Goal: Task Accomplishment & Management: Use online tool/utility

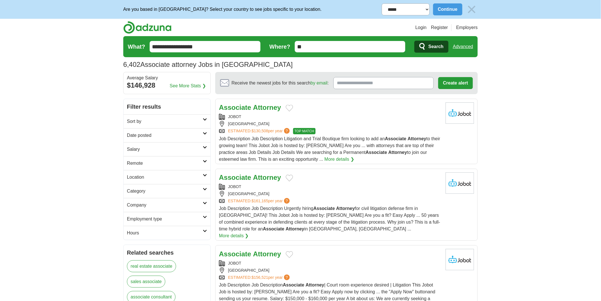
click at [150, 134] on h2 "Date posted" at bounding box center [165, 135] width 76 height 7
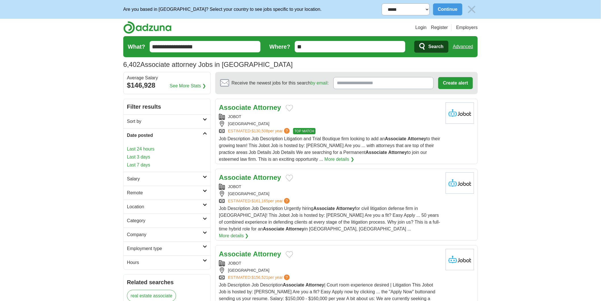
click at [157, 157] on link "Last 3 days" at bounding box center [167, 156] width 80 height 7
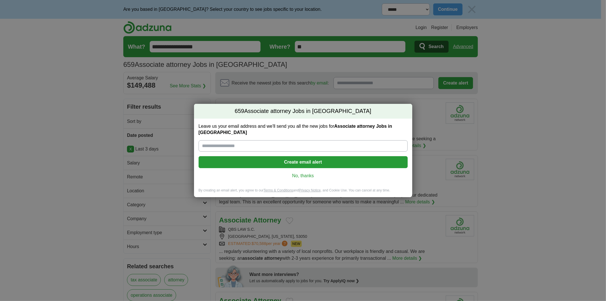
click at [309, 172] on link "No, thanks" at bounding box center [303, 175] width 200 height 6
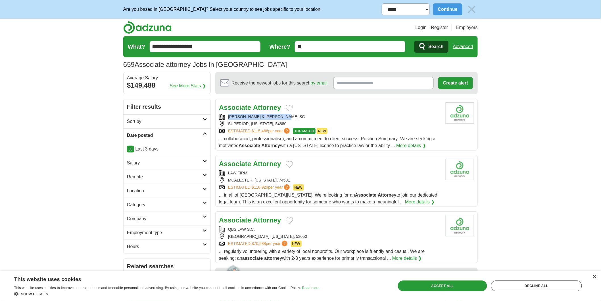
copy div "LEDIN OLSON & COCKERHAM SC"
drag, startPoint x: 228, startPoint y: 114, endPoint x: 301, endPoint y: 115, distance: 73.6
click at [295, 117] on div "LEDIN OLSON & COCKERHAM SC" at bounding box center [330, 117] width 222 height 6
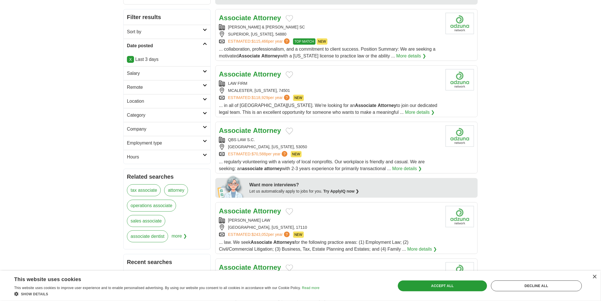
scroll to position [126, 0]
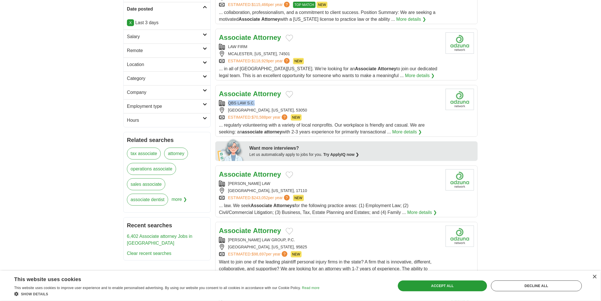
copy div "QBS LAW S.C."
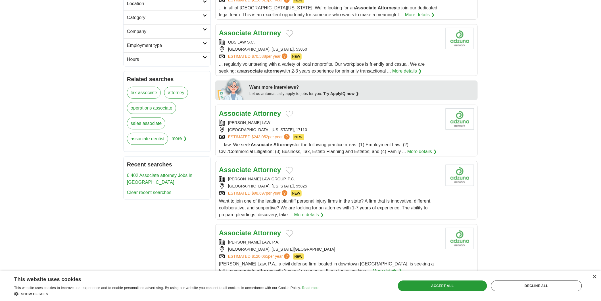
scroll to position [189, 0]
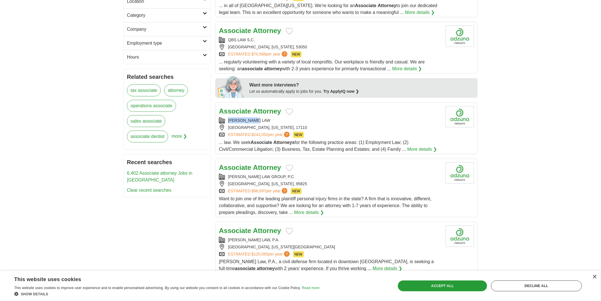
copy div "SCARINGI LAW"
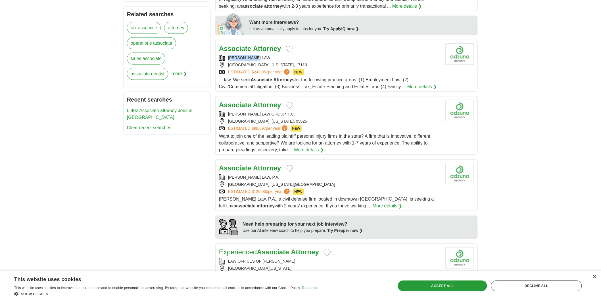
scroll to position [252, 0]
copy div "DEMAS LAW GROUP, P.C."
click at [27, 144] on body "**********" at bounding box center [300, 218] width 601 height 940
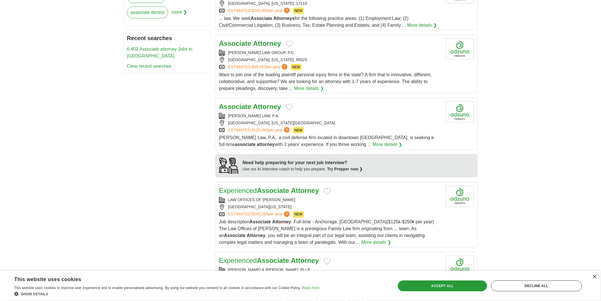
scroll to position [316, 0]
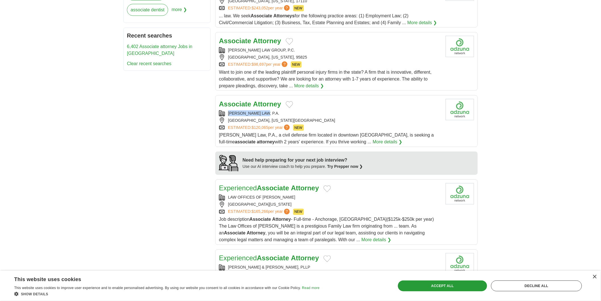
copy div "ALCARAZ LAW, P.A."
click at [0, 214] on body "**********" at bounding box center [300, 154] width 601 height 940
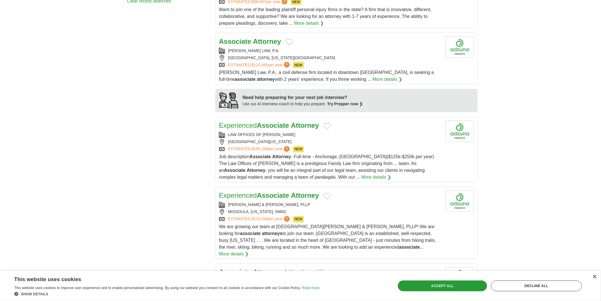
scroll to position [379, 0]
copy div "LAW OFFICES OF BLAKE FULTON QUACKENBUSH"
click at [0, 154] on body "**********" at bounding box center [300, 91] width 601 height 940
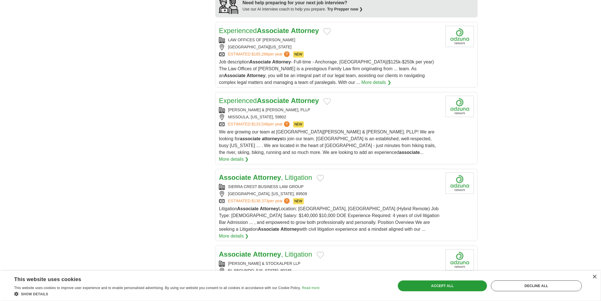
scroll to position [473, 0]
copy div "GARLINGTON, LOHN & ROBINSON, PLLP"
click at [252, 109] on div "GARLINGTON, LOHN & ROBINSON, PLLP" at bounding box center [330, 110] width 222 height 6
copy div "RRA CREST BUSINESS LAW GROUP"
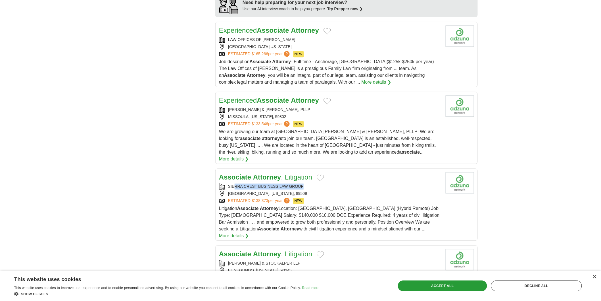
drag, startPoint x: 272, startPoint y: 179, endPoint x: 310, endPoint y: 178, distance: 38.1
click at [310, 183] on div "SIERRA CREST BUSINESS LAW GROUP" at bounding box center [330, 186] width 222 height 6
copy div "SIERRA CREST BUSINESS LAW GROUP"
drag, startPoint x: 227, startPoint y: 179, endPoint x: 331, endPoint y: 114, distance: 123.3
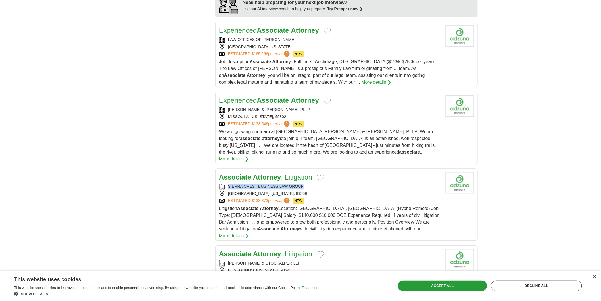
click at [312, 175] on div "Associate Attorney , Litigation SIERRA CREST BUSINESS LAW GROUP RENO, NEVADA, 8…" at bounding box center [330, 205] width 222 height 67
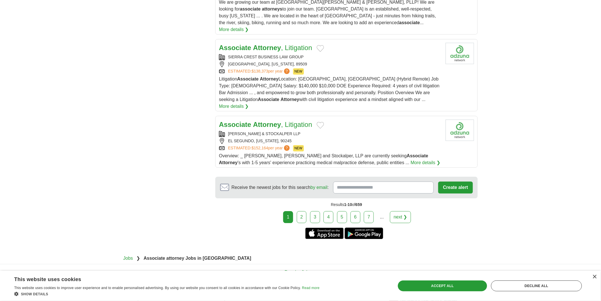
scroll to position [627, 0]
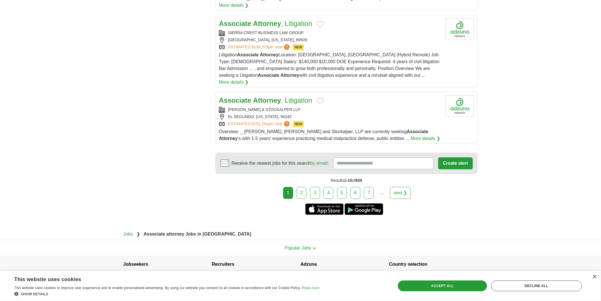
click at [360, 187] on link "6" at bounding box center [356, 193] width 10 height 12
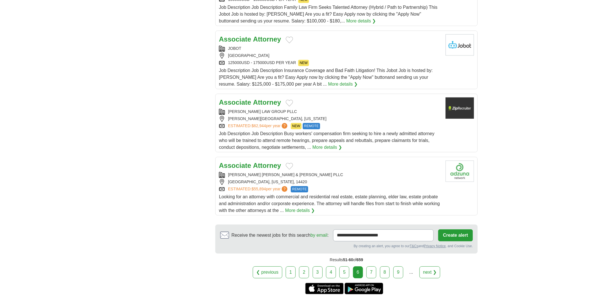
scroll to position [634, 0]
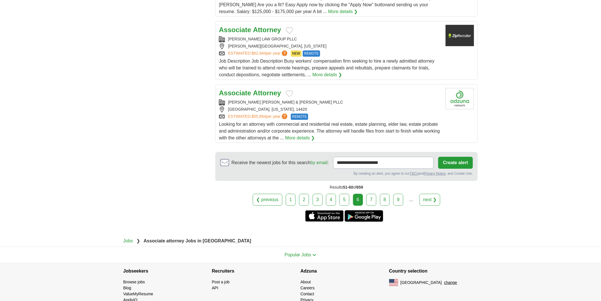
drag, startPoint x: 68, startPoint y: 178, endPoint x: 272, endPoint y: 265, distance: 221.7
click at [375, 194] on link "7" at bounding box center [372, 200] width 10 height 12
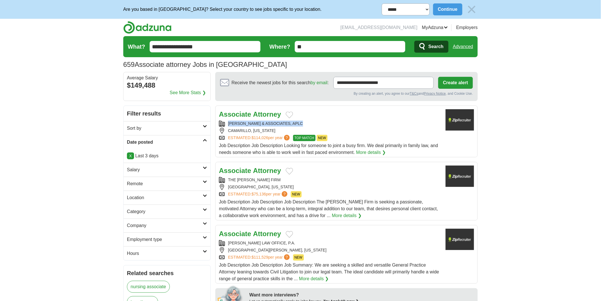
drag, startPoint x: 269, startPoint y: 124, endPoint x: 321, endPoint y: 121, distance: 52.7
click at [321, 121] on div "LAURIE PETERS & ASSOCIATES, APLC" at bounding box center [330, 123] width 222 height 6
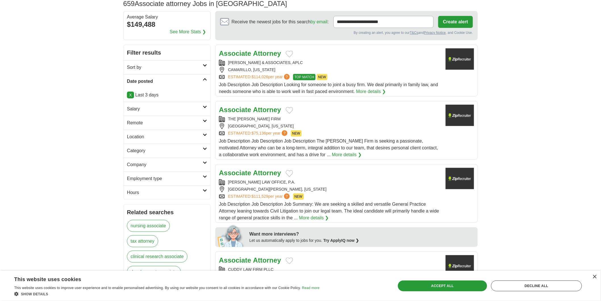
scroll to position [63, 0]
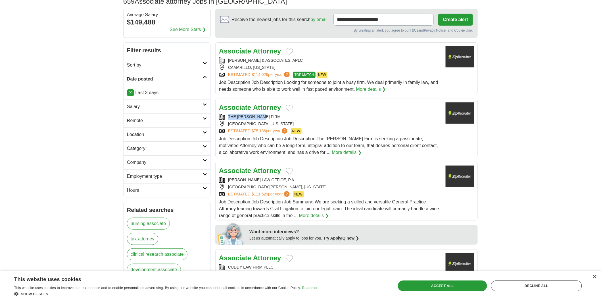
copy div "THE COFFEY FIRM"
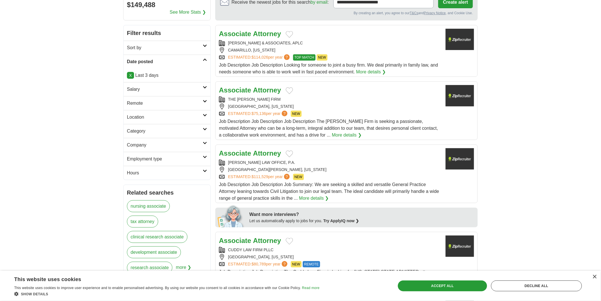
scroll to position [95, 0]
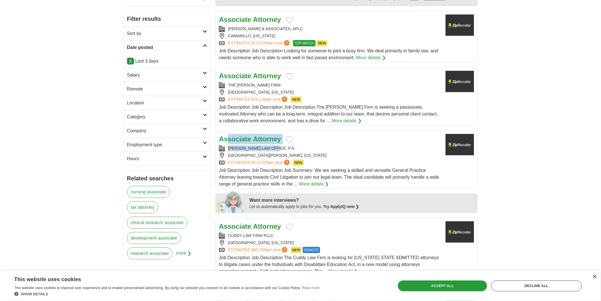
drag, startPoint x: 232, startPoint y: 146, endPoint x: 277, endPoint y: 147, distance: 45.2
click at [277, 147] on div "Associate Attorney LIBBY LAW OFFICE, P.A. SAINT PAUL, MINNESOTA ESTIMATED: $111…" at bounding box center [330, 160] width 222 height 53
copy div "LIBBY LAW OFFICE, P.A"
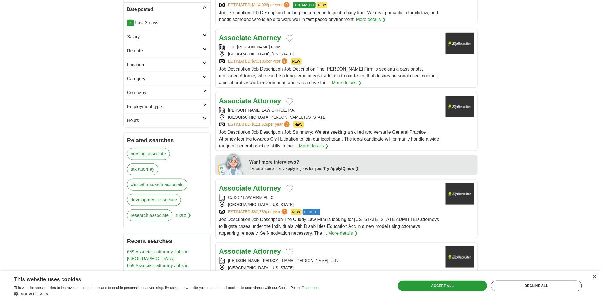
scroll to position [189, 0]
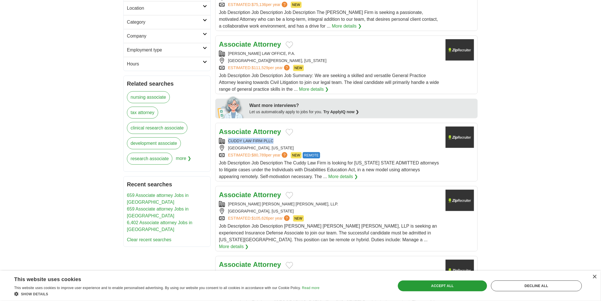
copy div "CUDDY LAW FIRM PLLC"
click at [36, 178] on body "**********" at bounding box center [300, 291] width 601 height 961
copy div "BARKER PATTERSON NICHOLS, LLP."
drag, startPoint x: 226, startPoint y: 202, endPoint x: 301, endPoint y: 200, distance: 74.5
click at [301, 201] on div "Associate Attorney BARKER PATTERSON NICHOLS, LLP. BUFFALO, NEW YORK ESTIMATED: …" at bounding box center [330, 220] width 222 height 60
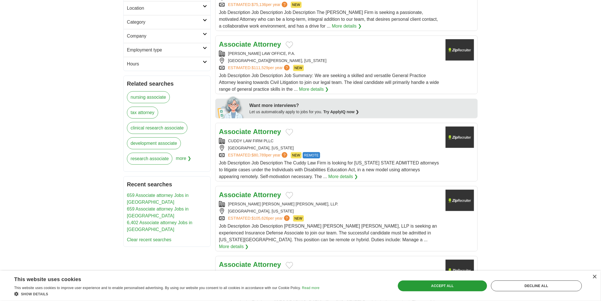
click at [23, 136] on body "**********" at bounding box center [300, 291] width 601 height 961
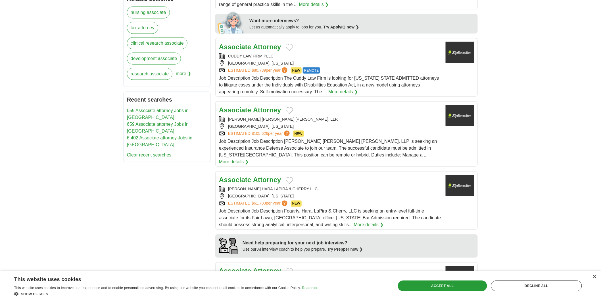
scroll to position [316, 0]
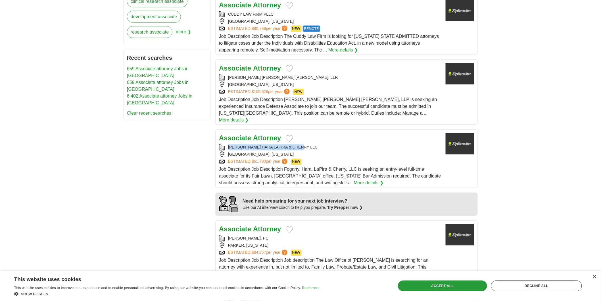
copy div "FOGARTY HARA LAPIRA & CHERRY LLC"
click at [0, 74] on body "**********" at bounding box center [300, 164] width 601 height 961
drag, startPoint x: 230, startPoint y: 140, endPoint x: 279, endPoint y: 145, distance: 49.2
click at [279, 145] on div "Associate Attorney FOGARTY HARA LAPIRA & CHERRY LLC FAIR LAWN, NEW JERSEY ESTIM…" at bounding box center [330, 159] width 222 height 53
click at [22, 115] on body "**********" at bounding box center [300, 164] width 601 height 961
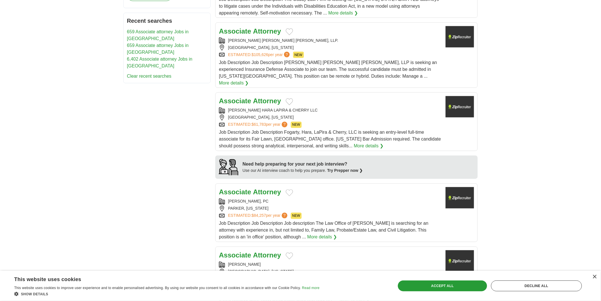
scroll to position [410, 0]
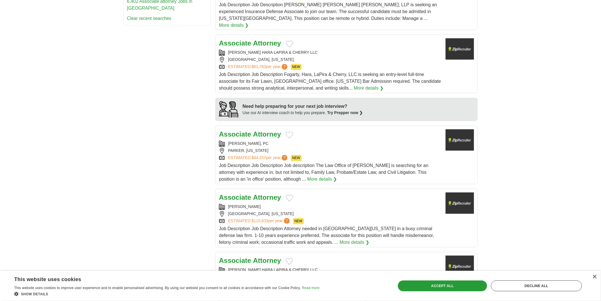
copy div "PATRICIA JO STONE, PC"
click at [260, 141] on div "PATRICIA JO STONE, PC" at bounding box center [330, 144] width 222 height 6
drag, startPoint x: 0, startPoint y: 140, endPoint x: 188, endPoint y: 180, distance: 192.0
click at [0, 140] on body "**********" at bounding box center [300, 70] width 601 height 961
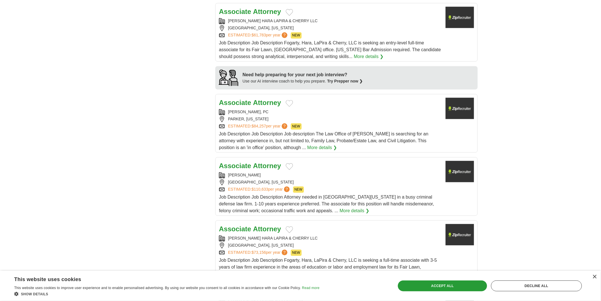
copy div "DAVID G. MOORE"
drag, startPoint x: 2, startPoint y: 175, endPoint x: 162, endPoint y: 202, distance: 162.5
click at [6, 176] on body "**********" at bounding box center [300, 38] width 601 height 961
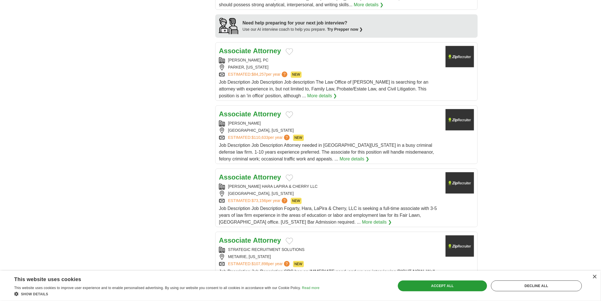
scroll to position [505, 0]
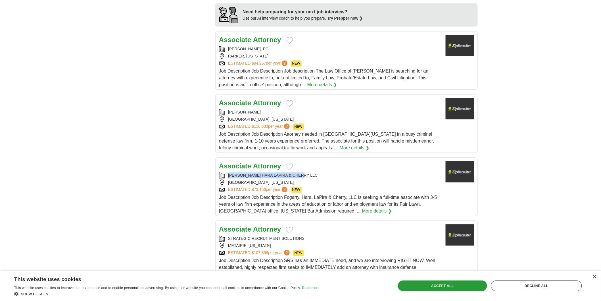
copy div "FOGARTY HARA LAPIRA & CHERRY LLC"
drag, startPoint x: 227, startPoint y: 167, endPoint x: 303, endPoint y: 171, distance: 76.0
click at [303, 172] on div "FOGARTY HARA LAPIRA & CHERRY LLC" at bounding box center [330, 175] width 222 height 6
drag, startPoint x: 0, startPoint y: 163, endPoint x: 161, endPoint y: 201, distance: 165.4
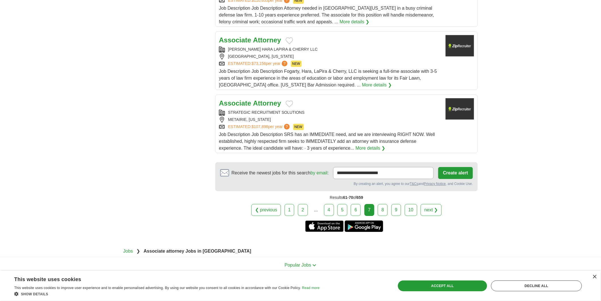
scroll to position [631, 0]
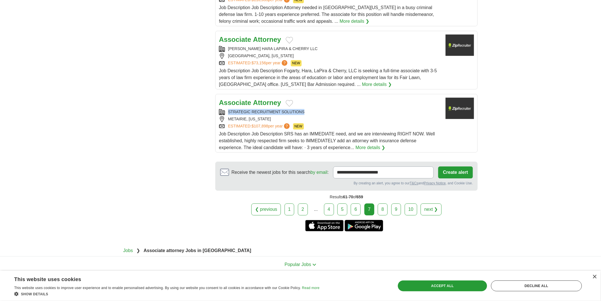
copy div "STRATEGIC RECRUITMENT SOLUTIONS"
drag, startPoint x: 229, startPoint y: 103, endPoint x: 305, endPoint y: 105, distance: 75.3
click at [305, 109] on div "STRATEGIC RECRUITMENT SOLUTIONS" at bounding box center [330, 112] width 222 height 6
click at [384, 203] on link "8" at bounding box center [383, 209] width 10 height 12
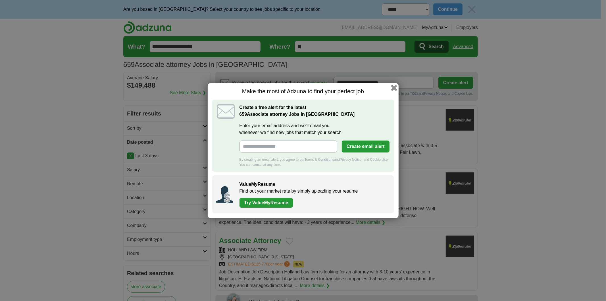
click at [394, 89] on button "button" at bounding box center [394, 87] width 6 height 6
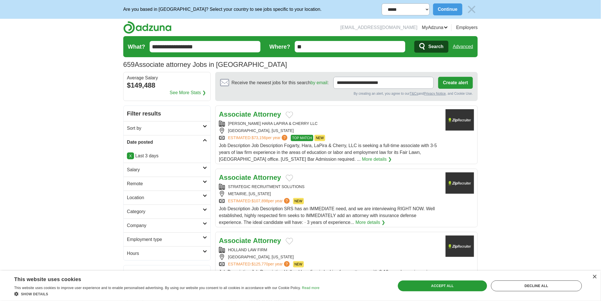
copy div "STRATEGIC RECRUITMENT SOLUTIONS"
drag, startPoint x: 225, startPoint y: 185, endPoint x: 327, endPoint y: 189, distance: 101.8
click at [323, 189] on div "STRATEGIC RECRUITMENT SOLUTIONS" at bounding box center [330, 187] width 222 height 6
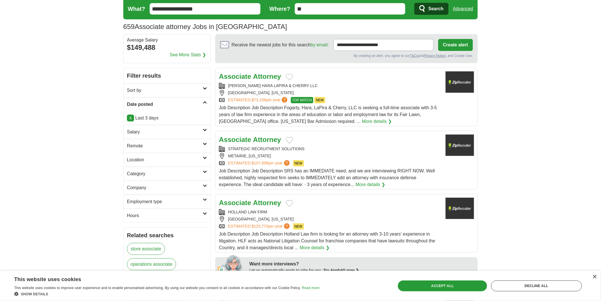
scroll to position [95, 0]
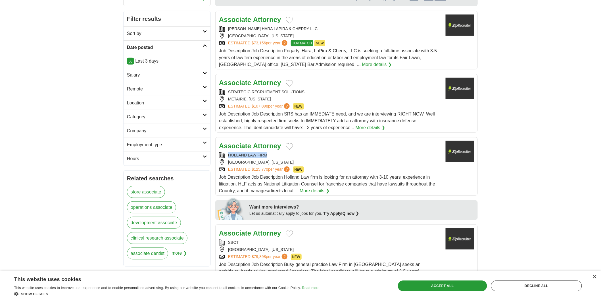
copy div "HOLLAND LAW FIRM"
drag, startPoint x: 253, startPoint y: 154, endPoint x: 271, endPoint y: 155, distance: 17.1
click at [271, 155] on div "HOLLAND LAW FIRM" at bounding box center [330, 155] width 222 height 6
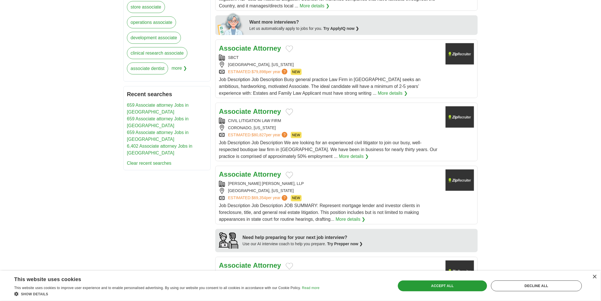
scroll to position [284, 0]
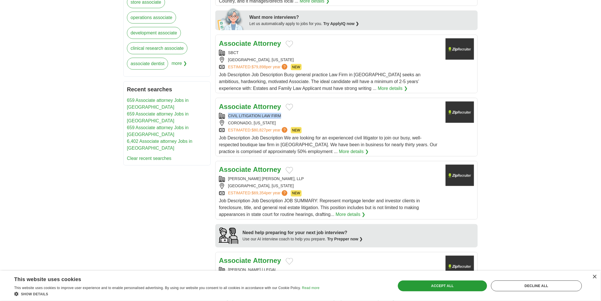
copy div "CIVIL LITIGATION LAW FIRM"
drag, startPoint x: 228, startPoint y: 115, endPoint x: 281, endPoint y: 114, distance: 52.6
click at [280, 115] on div "CIVIL LITIGATION LAW FIRM" at bounding box center [330, 116] width 222 height 6
click at [0, 119] on body "**********" at bounding box center [300, 196] width 601 height 961
copy div "MCCALLA RAYMER LEIBERT PIERCE, LLP"
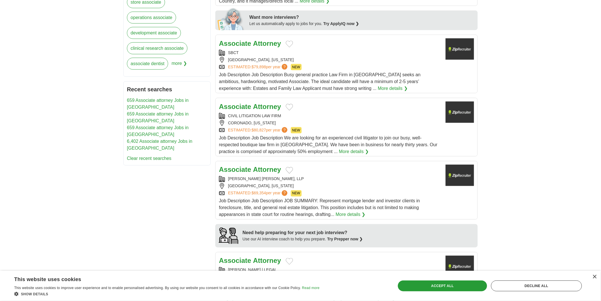
drag, startPoint x: 228, startPoint y: 178, endPoint x: 308, endPoint y: 180, distance: 80.7
click at [308, 180] on div "MCCALLA RAYMER LEIBERT PIERCE, LLP" at bounding box center [330, 179] width 222 height 6
click at [0, 141] on body "**********" at bounding box center [300, 196] width 601 height 961
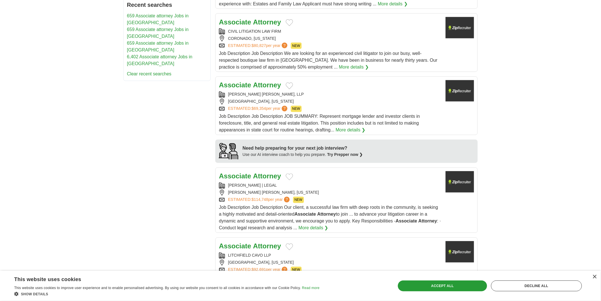
scroll to position [379, 0]
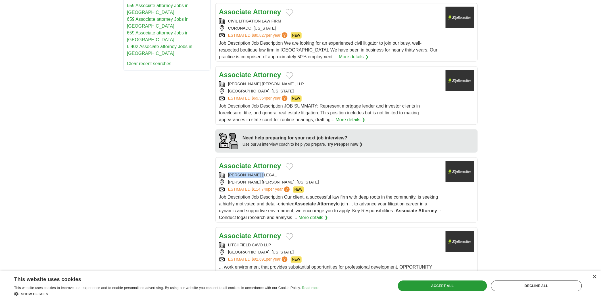
copy div "MONZINGO | LEGAL"
drag, startPoint x: 228, startPoint y: 173, endPoint x: 267, endPoint y: 178, distance: 39.5
click at [267, 178] on div "MONZINGO | LEGAL" at bounding box center [330, 175] width 222 height 6
click at [146, 194] on div "**********" at bounding box center [300, 105] width 355 height 757
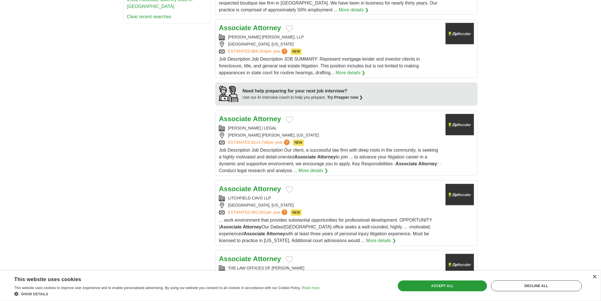
scroll to position [473, 0]
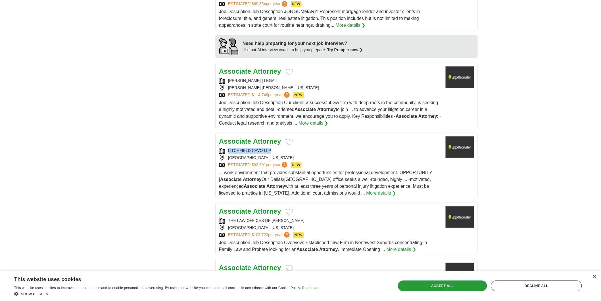
copy div "LITCHFIELD CAVO LLP"
click at [0, 161] on body "**********" at bounding box center [300, 7] width 601 height 961
click at [64, 202] on body "**********" at bounding box center [300, 7] width 601 height 961
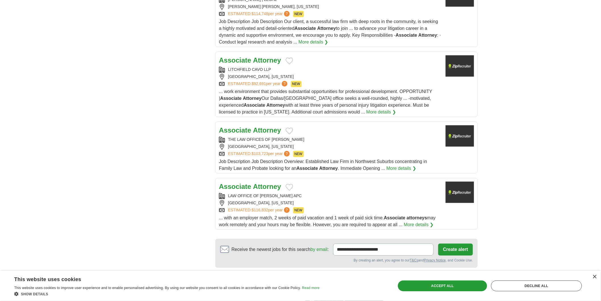
scroll to position [568, 0]
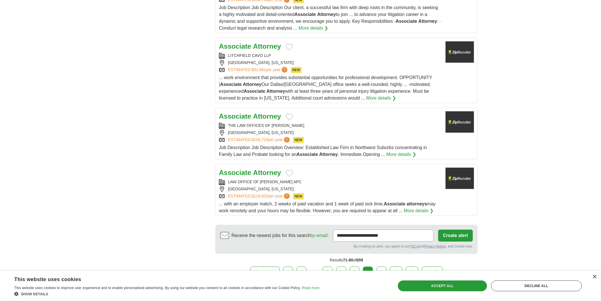
copy div "THE LAW OFFICES OF GEORGE J. SKUROS"
drag, startPoint x: 0, startPoint y: 153, endPoint x: 179, endPoint y: 178, distance: 180.9
copy div "LAW OFFICE OF JEFFREY P MACH APC"
drag, startPoint x: 228, startPoint y: 182, endPoint x: 306, endPoint y: 178, distance: 78.5
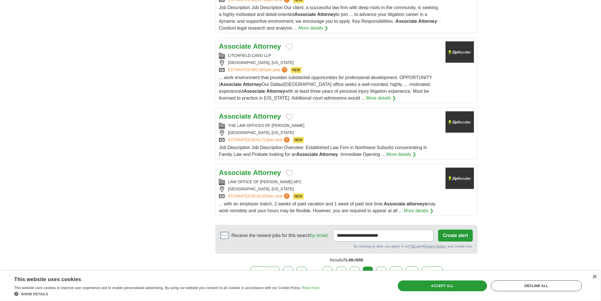
click at [306, 178] on div "Associate Attorney LAW OFFICE OF JEFFREY P MACH APC SAN DIEGO, CALIFORNIA ESTIM…" at bounding box center [330, 190] width 222 height 47
drag, startPoint x: 83, startPoint y: 157, endPoint x: 104, endPoint y: 161, distance: 20.8
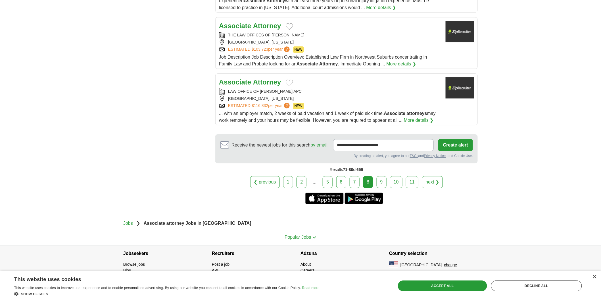
scroll to position [661, 0]
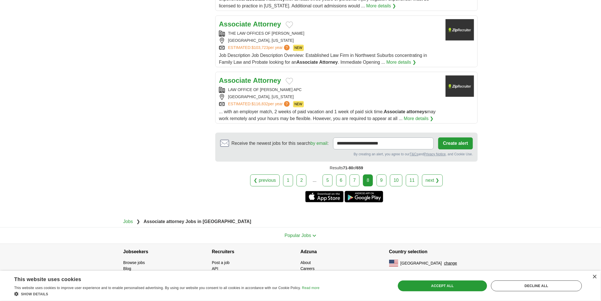
click at [383, 172] on div "Results 71-80 of 659" at bounding box center [346, 167] width 263 height 13
click at [383, 178] on link "9" at bounding box center [382, 180] width 10 height 12
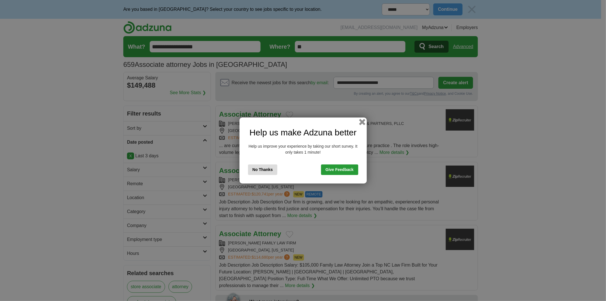
click at [364, 123] on button "button" at bounding box center [362, 122] width 6 height 6
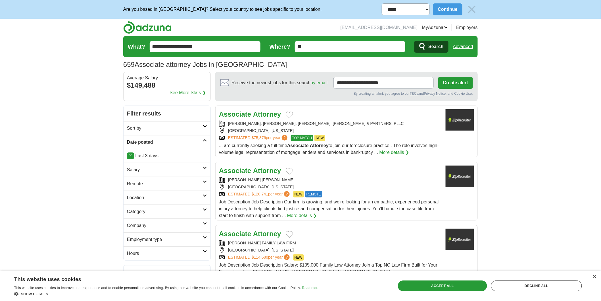
drag, startPoint x: 0, startPoint y: 97, endPoint x: 272, endPoint y: 65, distance: 273.4
click at [266, 121] on div "[PERSON_NAME], [PERSON_NAME], [PERSON_NAME], [PERSON_NAME] & PARTNERS, PLLC" at bounding box center [330, 123] width 222 height 6
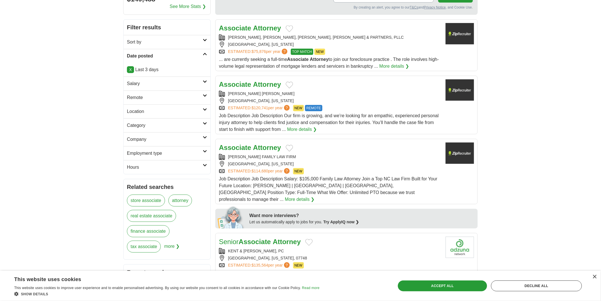
scroll to position [95, 0]
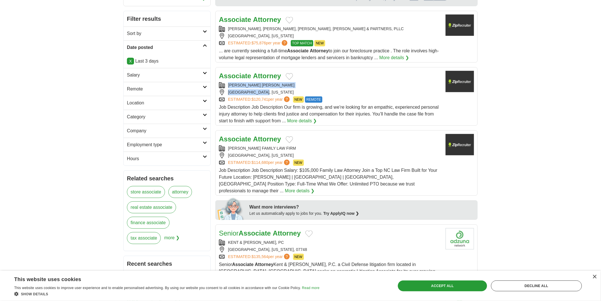
copy div "[PERSON_NAME] [PERSON_NAME] [GEOGRAPHIC_DATA], [GEOGRAPHIC_DATA]"
copy div "SMITH CLINESMITH"
copy div "MCILVEEN FAMILY LAW FIRM"
drag, startPoint x: 228, startPoint y: 146, endPoint x: 291, endPoint y: 138, distance: 63.6
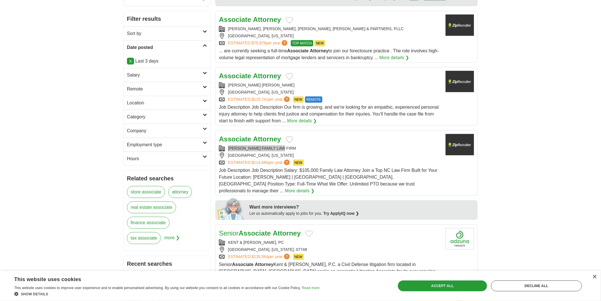
click at [291, 138] on div "Associate Attorney MCILVEEN FAMILY LAW FIRM CHARLOTTE, NORTH CAROLINA ESTIMATED…" at bounding box center [330, 164] width 222 height 60
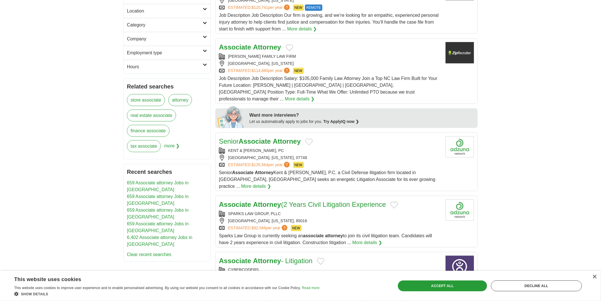
scroll to position [189, 0]
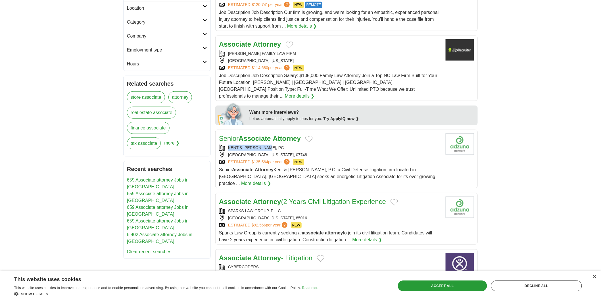
copy div "KENT & MCBRIDE, PC"
drag, startPoint x: 2, startPoint y: 73, endPoint x: 16, endPoint y: 78, distance: 15.1
click at [6, 75] on body "**********" at bounding box center [300, 288] width 601 height 954
click at [263, 136] on h2 "Senior Associate Attorney" at bounding box center [260, 138] width 82 height 10
click at [0, 164] on body "**********" at bounding box center [300, 288] width 601 height 954
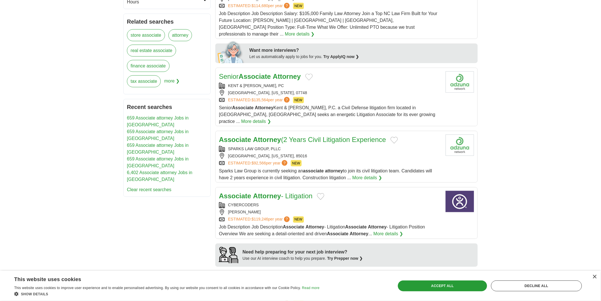
scroll to position [252, 0]
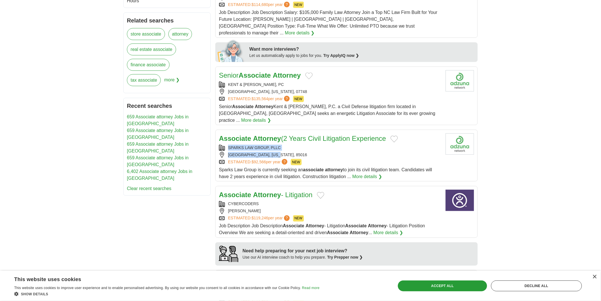
copy div "SPARKS LAW GROUP, PLLC PHOENIX, ARIZONA, 85016"
copy div "SPARKS LAW GROUP, PLLC"
click at [81, 124] on body "**********" at bounding box center [300, 225] width 601 height 954
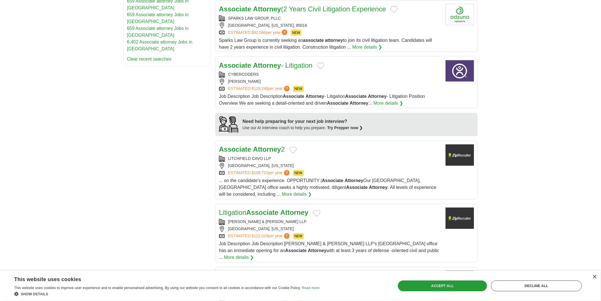
scroll to position [410, 0]
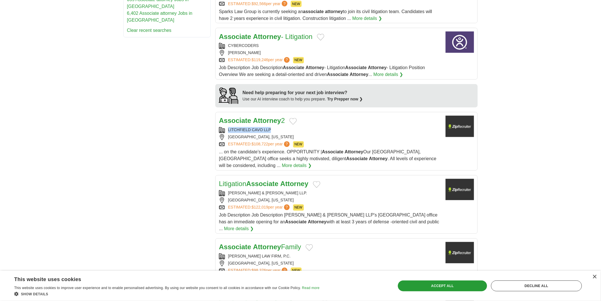
copy div "LITCHFIELD CAVO LLP"
click at [61, 148] on body "**********" at bounding box center [300, 67] width 601 height 954
copy div "GRAVES & KING LLP."
drag, startPoint x: 236, startPoint y: 176, endPoint x: 311, endPoint y: 113, distance: 98.6
click at [278, 180] on div "Litigation Associate Attorney GRAVES & KING LLP. LOS ANGELES, CALIFORNIA ESTIMA…" at bounding box center [330, 205] width 222 height 53
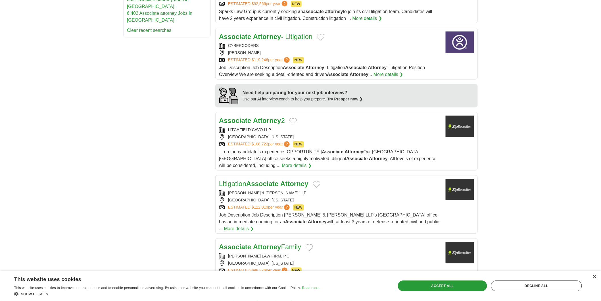
click at [75, 115] on body "**********" at bounding box center [300, 67] width 601 height 954
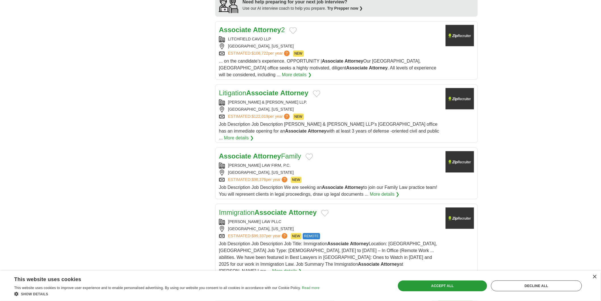
scroll to position [505, 0]
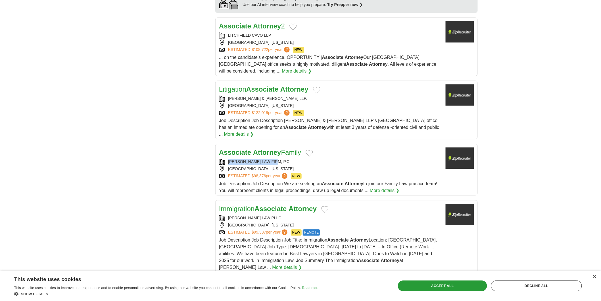
copy div "LEWTER LAW FIRM, P.C."
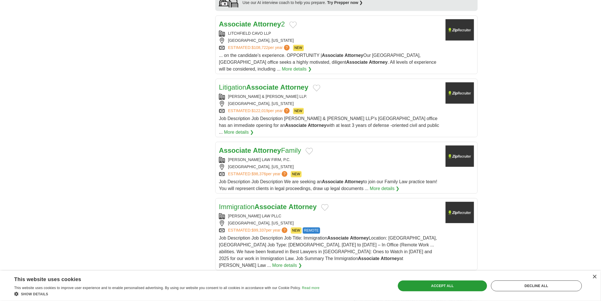
scroll to position [507, 0]
click at [263, 156] on div "LEWTER LAW FIRM, P.C." at bounding box center [330, 159] width 222 height 6
copy div "MCBEAN LAW PLLC WHITE PLAINS, NEW"
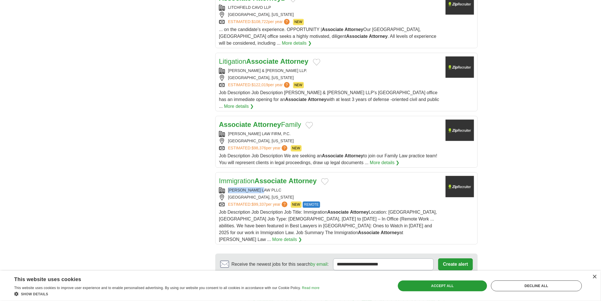
scroll to position [627, 0]
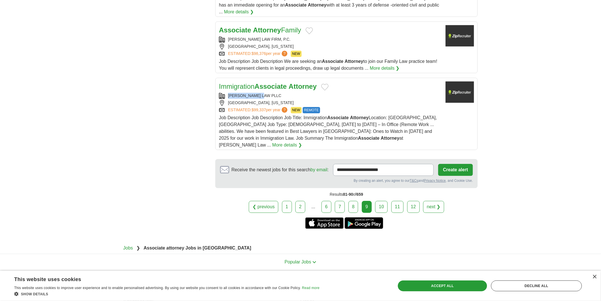
click at [381, 201] on link "10" at bounding box center [381, 207] width 13 height 12
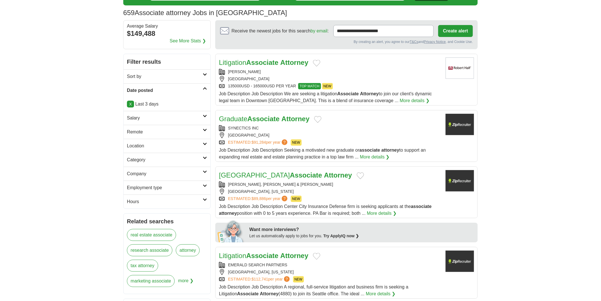
scroll to position [63, 0]
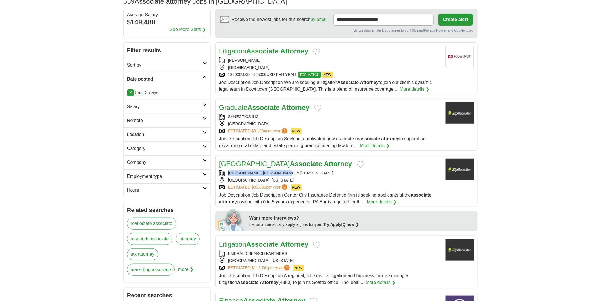
copy div "[PERSON_NAME], [PERSON_NAME] & [PERSON_NAME]"
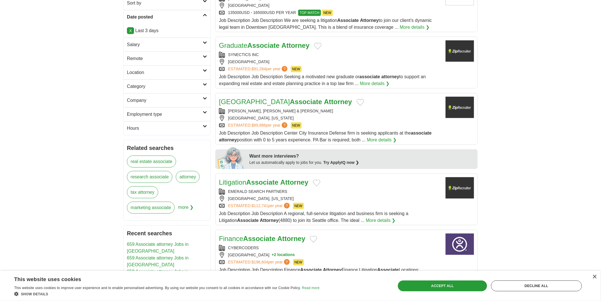
scroll to position [126, 0]
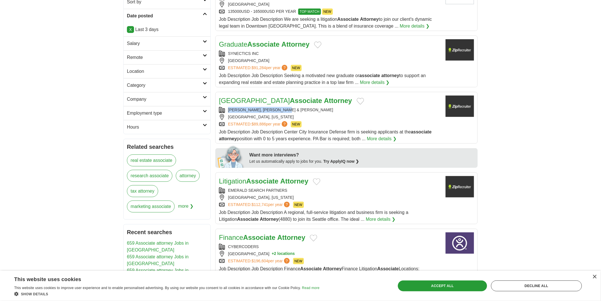
copy div "[PERSON_NAME], [PERSON_NAME] & [PERSON_NAME]"
drag, startPoint x: 229, startPoint y: 106, endPoint x: 293, endPoint y: 107, distance: 63.9
click at [293, 109] on div "Philadelphia Associate Attorney [PERSON_NAME], [PERSON_NAME] & [PERSON_NAME] [G…" at bounding box center [330, 118] width 222 height 47
drag, startPoint x: 0, startPoint y: 128, endPoint x: 11, endPoint y: 132, distance: 12.0
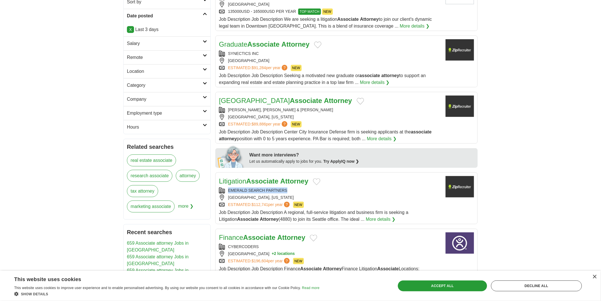
copy div "EMERALD SEARCH PARTNERS"
drag, startPoint x: 230, startPoint y: 189, endPoint x: 291, endPoint y: 188, distance: 61.1
click at [291, 188] on div "EMERALD SEARCH PARTNERS" at bounding box center [330, 190] width 222 height 6
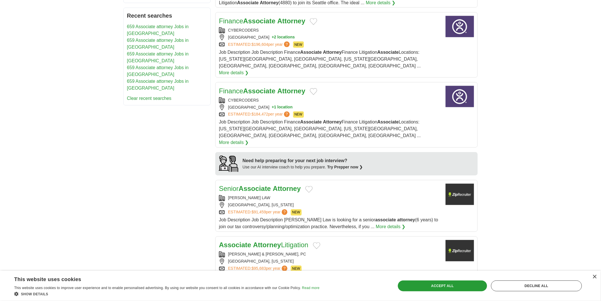
scroll to position [379, 0]
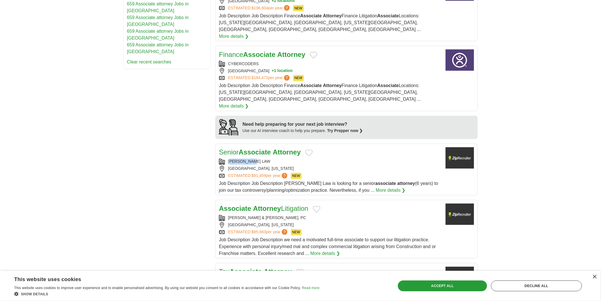
drag, startPoint x: 250, startPoint y: 134, endPoint x: 258, endPoint y: 135, distance: 7.7
click at [258, 159] on div "[PERSON_NAME] LAW" at bounding box center [330, 162] width 222 height 6
click at [149, 133] on div "**********" at bounding box center [300, 102] width 355 height 750
copy div "[PERSON_NAME] LAW"
drag, startPoint x: 226, startPoint y: 134, endPoint x: 269, endPoint y: 135, distance: 43.2
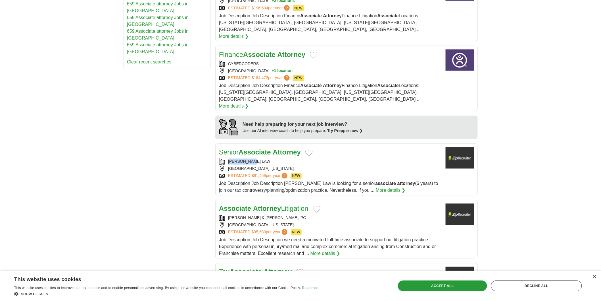
click at [266, 159] on div "[PERSON_NAME] LAW" at bounding box center [330, 162] width 222 height 6
click at [12, 170] on body "**********" at bounding box center [300, 98] width 601 height 954
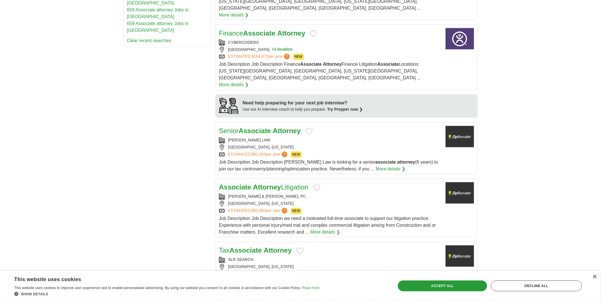
scroll to position [410, 0]
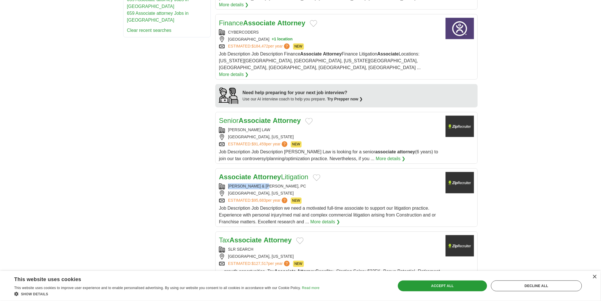
copy div "[PERSON_NAME] & [PERSON_NAME], PC"
drag, startPoint x: 228, startPoint y: 157, endPoint x: 266, endPoint y: 161, distance: 38.3
click at [266, 183] on div "[PERSON_NAME] & [PERSON_NAME], PC" at bounding box center [330, 186] width 222 height 6
click at [0, 123] on body "**********" at bounding box center [300, 67] width 601 height 954
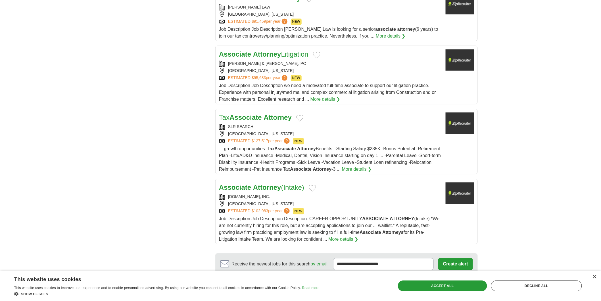
scroll to position [568, 0]
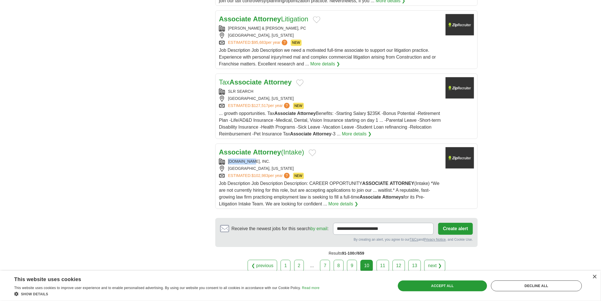
copy div "[DOMAIN_NAME], INC."
drag, startPoint x: 226, startPoint y: 133, endPoint x: 252, endPoint y: 137, distance: 25.3
click at [252, 158] on div "[DOMAIN_NAME], INC." at bounding box center [330, 161] width 222 height 6
click at [385, 259] on link "11" at bounding box center [383, 265] width 13 height 12
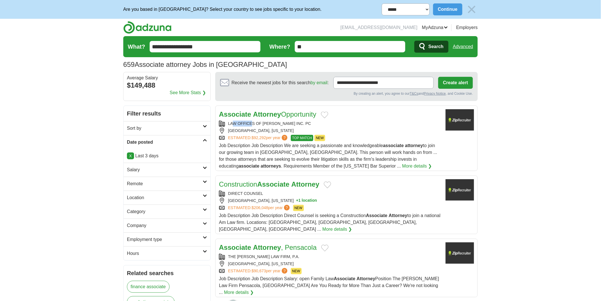
drag, startPoint x: 232, startPoint y: 122, endPoint x: 253, endPoint y: 124, distance: 21.1
click at [253, 124] on div "LAW OFFICES OF [PERSON_NAME] INC. PC" at bounding box center [330, 123] width 222 height 6
copy div "LAW OFFICES OF [PERSON_NAME] INC. PC"
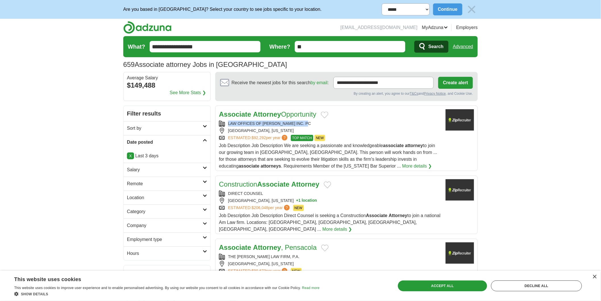
click at [233, 123] on div "LAW OFFICES OF [PERSON_NAME] INC. PC" at bounding box center [330, 123] width 222 height 6
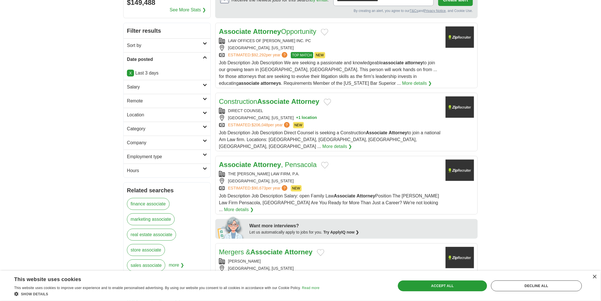
scroll to position [95, 0]
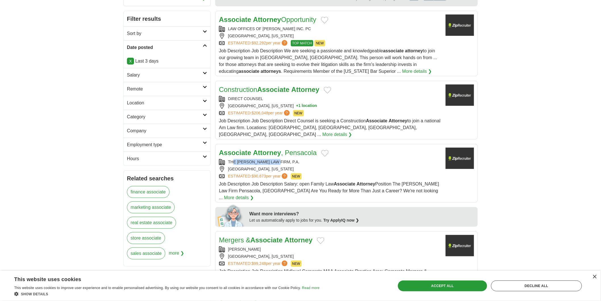
drag, startPoint x: 260, startPoint y: 155, endPoint x: 246, endPoint y: 153, distance: 14.4
click at [277, 159] on div "THE VIRGA LAW FIRM, P.A." at bounding box center [330, 162] width 222 height 6
copy div "THE VIRGA LAW FIRM, P.A."
drag, startPoint x: 223, startPoint y: 153, endPoint x: 280, endPoint y: 156, distance: 57.2
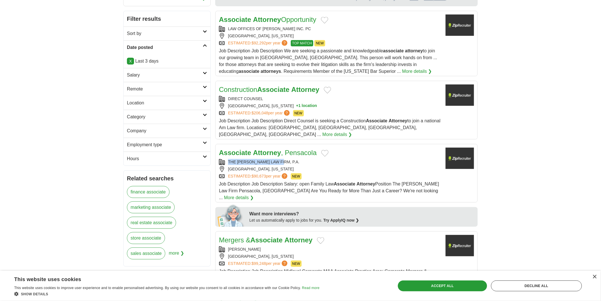
click at [280, 159] on div "THE VIRGA LAW FIRM, P.A." at bounding box center [330, 162] width 222 height 6
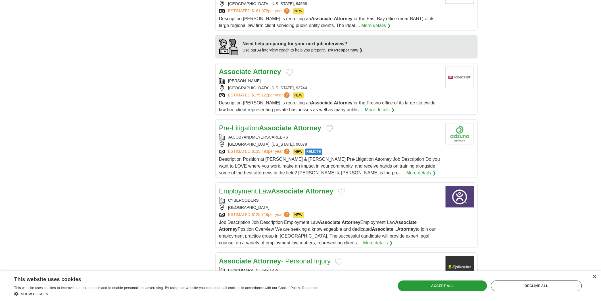
scroll to position [473, 0]
drag, startPoint x: 226, startPoint y: 115, endPoint x: 291, endPoint y: 118, distance: 64.9
click at [291, 134] on div "JACOBYANDMEYERSCAREERS" at bounding box center [330, 137] width 222 height 6
click at [41, 108] on body "**********" at bounding box center [300, 11] width 601 height 968
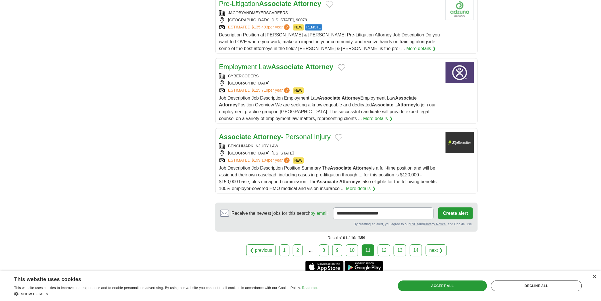
scroll to position [600, 0]
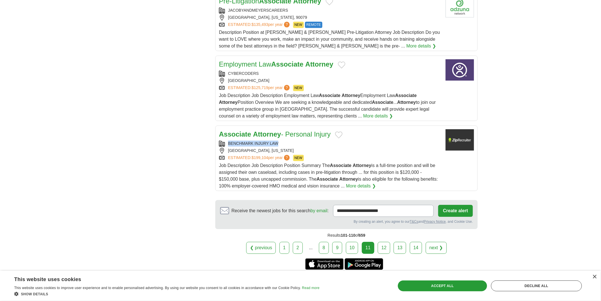
copy div "BENCHMARK INJURY LAW"
drag, startPoint x: 226, startPoint y: 122, endPoint x: 288, endPoint y: 121, distance: 61.7
click at [284, 140] on div "BENCHMARK INJURY LAW" at bounding box center [330, 143] width 222 height 6
click at [383, 242] on link "12" at bounding box center [384, 248] width 13 height 12
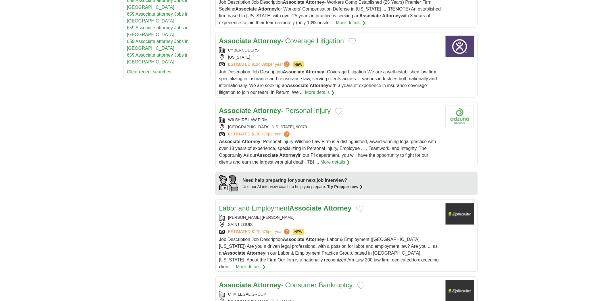
scroll to position [410, 0]
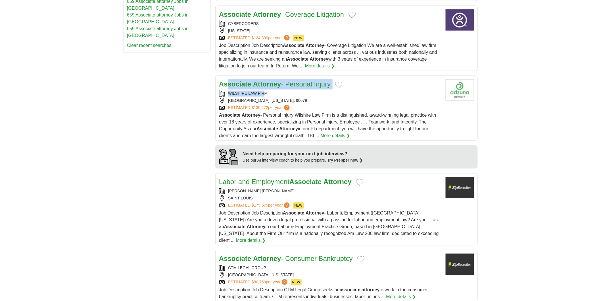
drag, startPoint x: 226, startPoint y: 83, endPoint x: 264, endPoint y: 88, distance: 37.8
click at [264, 88] on div "Associate Attorney - Personal Injury WILSHIRE LAW FIRM LOS ANGELES, CALIFORNIA,…" at bounding box center [330, 109] width 222 height 60
click at [157, 81] on div "**********" at bounding box center [300, 97] width 355 height 805
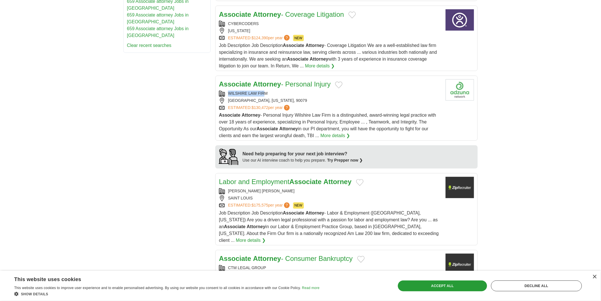
copy div "WILSHIRE LAW FIR"
copy div "WILSHIRE LAW FIRM"
drag, startPoint x: 226, startPoint y: 84, endPoint x: 375, endPoint y: 49, distance: 152.6
click at [335, 76] on article "Associate Attorney - Personal Injury WILSHIRE LAW FIRM LOS ANGELES, CALIFORNIA,…" at bounding box center [346, 108] width 263 height 65
click at [0, 65] on body "**********" at bounding box center [300, 94] width 601 height 1009
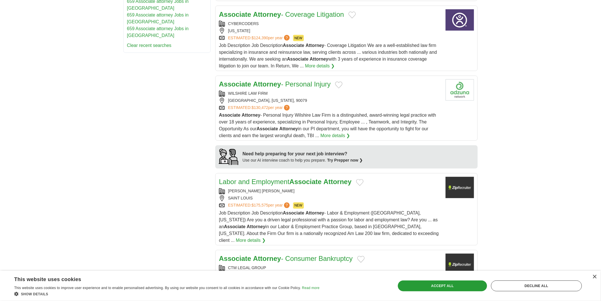
click at [0, 100] on body "**********" at bounding box center [300, 94] width 601 height 1009
click at [0, 112] on body "**********" at bounding box center [300, 94] width 601 height 1009
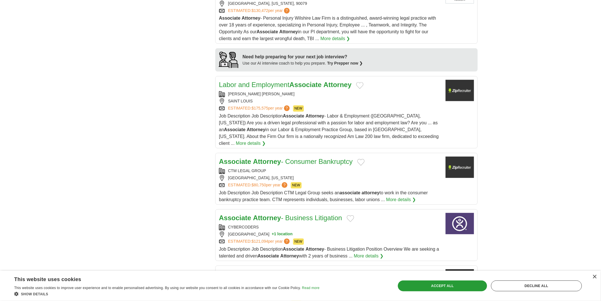
scroll to position [568, 0]
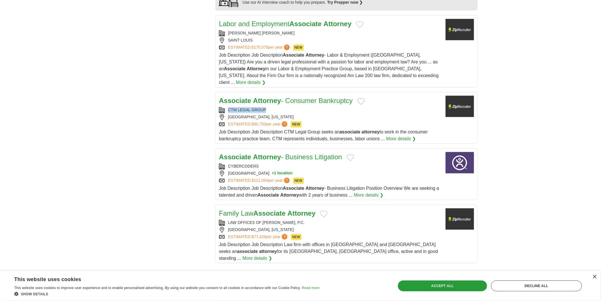
copy div "CTM LEGAL GROUP"
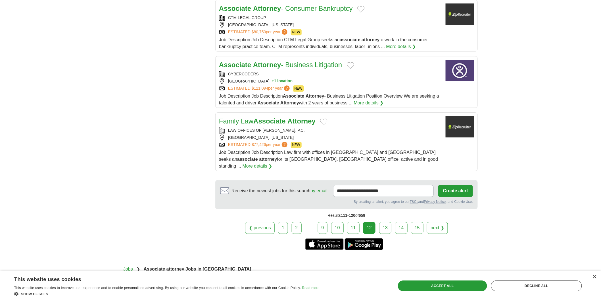
scroll to position [689, 0]
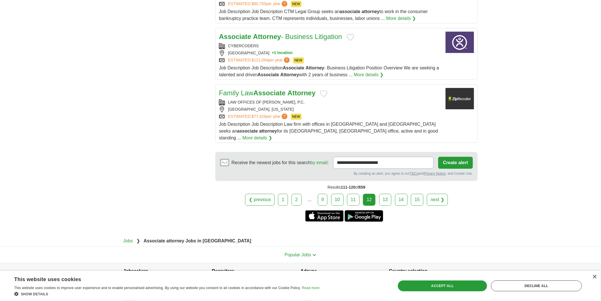
copy div "LAW OFFICES OF MICHAEL KULDINER, P.C."
drag, startPoint x: 0, startPoint y: 155, endPoint x: 38, endPoint y: 157, distance: 38.1
click at [381, 194] on link "13" at bounding box center [385, 200] width 13 height 12
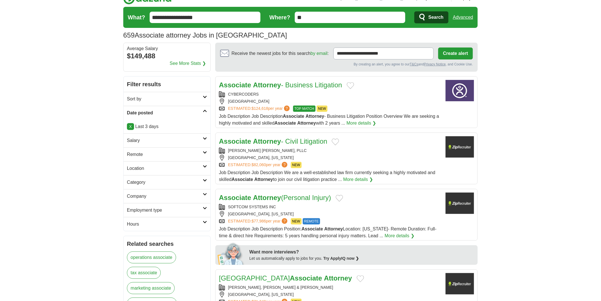
scroll to position [95, 0]
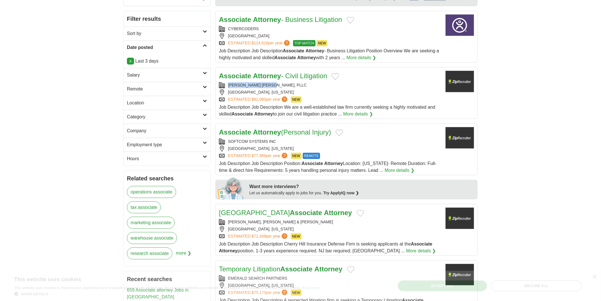
copy div "[PERSON_NAME] [PERSON_NAME], PLLC"
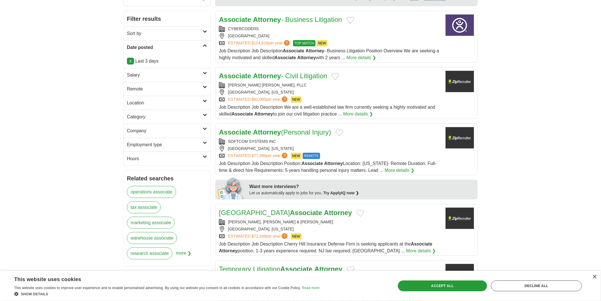
copy link "SOFTCOM SYSTEMS INC"
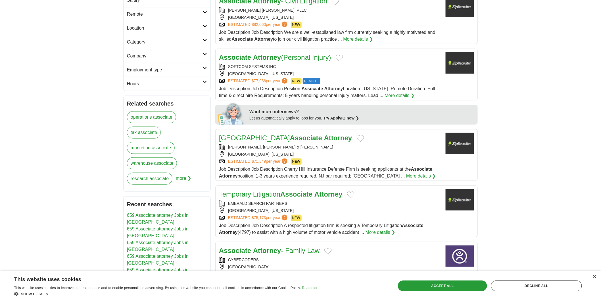
scroll to position [189, 0]
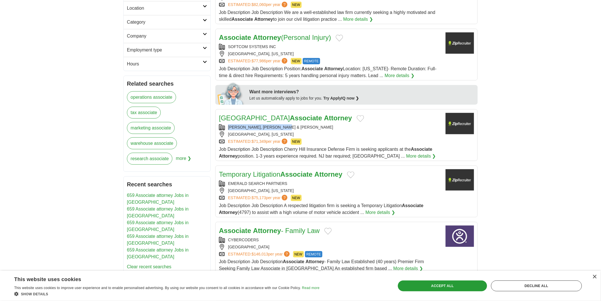
copy div "[PERSON_NAME], [PERSON_NAME] & [PERSON_NAME]"
click at [4, 93] on body "**********" at bounding box center [300, 271] width 601 height 920
copy div "EMERALD SEARCH PARTNERS"
click at [104, 154] on body "**********" at bounding box center [300, 271] width 601 height 920
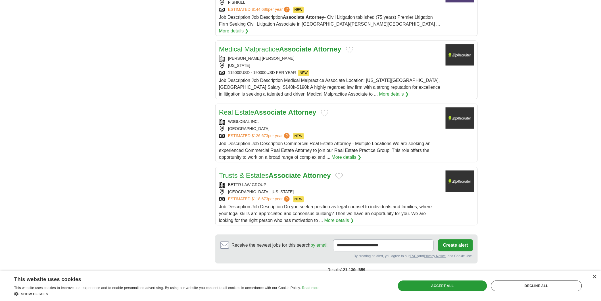
scroll to position [568, 0]
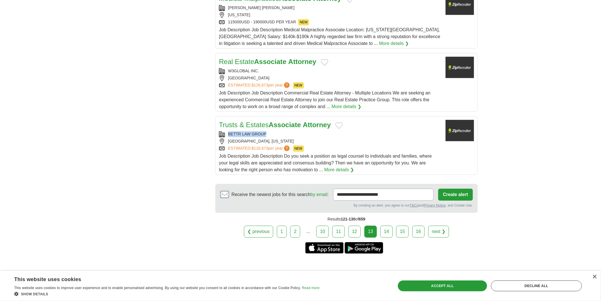
copy div "BETTR LAW GROUP"
drag, startPoint x: 0, startPoint y: 184, endPoint x: 237, endPoint y: 198, distance: 237.7
click at [389, 225] on link "14" at bounding box center [387, 231] width 13 height 12
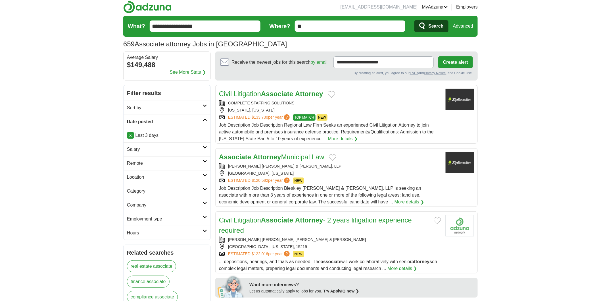
scroll to position [32, 0]
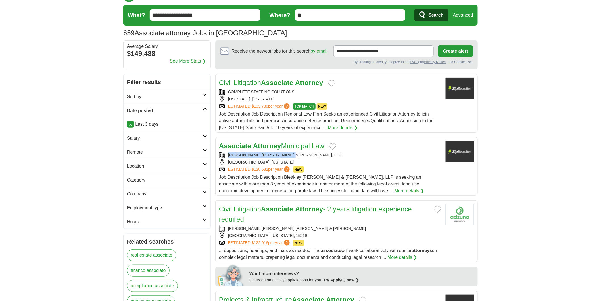
copy div "[PERSON_NAME] [PERSON_NAME] & [PERSON_NAME], LL"
copy div "BLEAKLEY PLATT & SCHMIDT, LLP"
drag, startPoint x: 227, startPoint y: 152, endPoint x: 296, endPoint y: 150, distance: 69.1
click at [296, 150] on div "Associate Attorney Municipal Law BLEAKLEY PLATT & SCHMIDT, LLP PEARL RIVER, NEW…" at bounding box center [330, 167] width 222 height 53
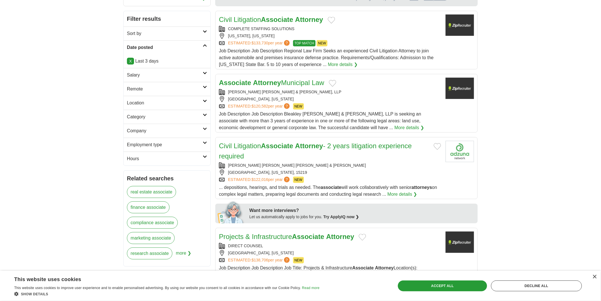
scroll to position [158, 0]
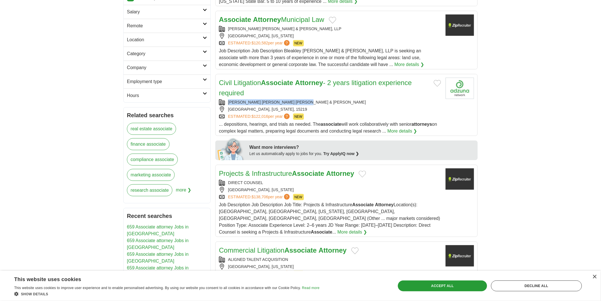
copy div "MEYER DARRAGH BUCKLER BEBENEK & ECK"
drag, startPoint x: 228, startPoint y: 99, endPoint x: 317, endPoint y: 103, distance: 89.0
click at [317, 103] on div "MEYER DARRAGH BUCKLER BEBENEK & ECK" at bounding box center [330, 102] width 222 height 6
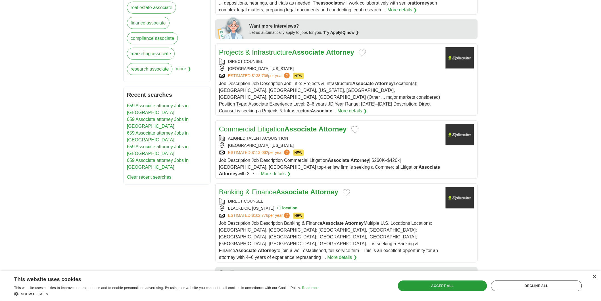
scroll to position [284, 0]
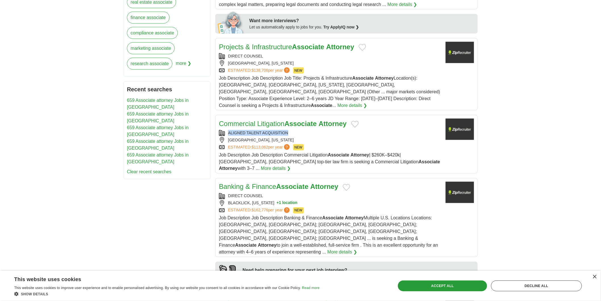
drag, startPoint x: 235, startPoint y: 124, endPoint x: 293, endPoint y: 128, distance: 57.9
click at [293, 130] on div "ALIGNED TALENT ACQUISITION" at bounding box center [330, 133] width 222 height 6
click at [0, 95] on body "**********" at bounding box center [300, 222] width 601 height 1012
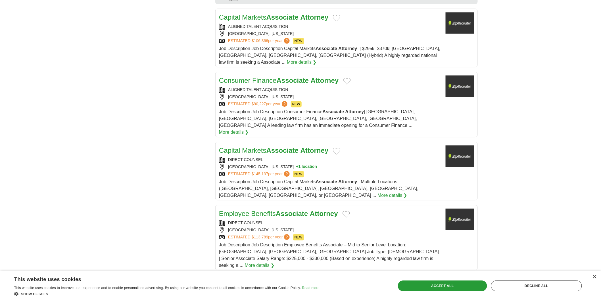
scroll to position [600, 0]
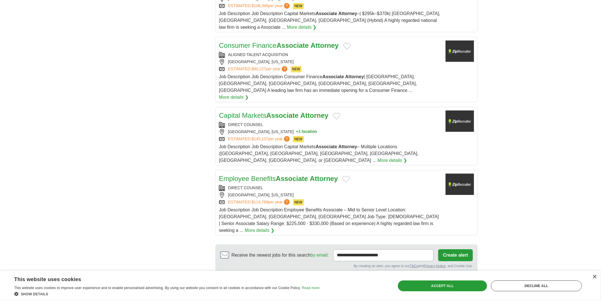
click at [386, 286] on link "15" at bounding box center [387, 292] width 13 height 12
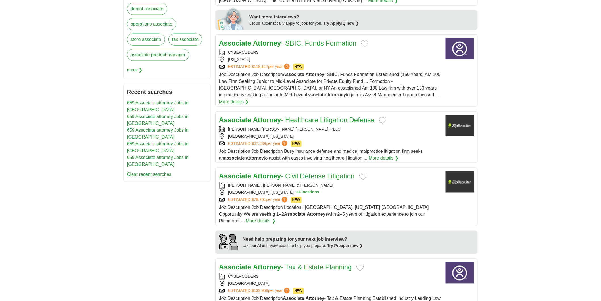
scroll to position [316, 0]
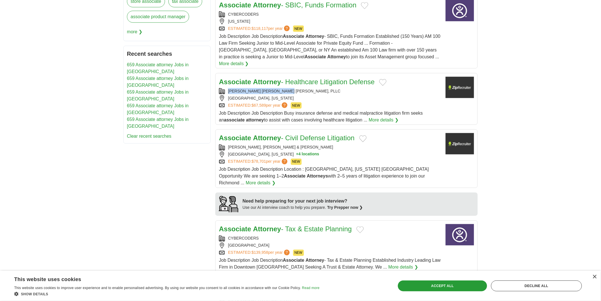
copy div "KERSHAW ANDERSON KING, PLLC"
click at [0, 157] on body "**********" at bounding box center [300, 154] width 601 height 940
copy div "KALBAUGH, PFUND & MESSERSMITH"
click at [0, 101] on body "**********" at bounding box center [300, 154] width 601 height 940
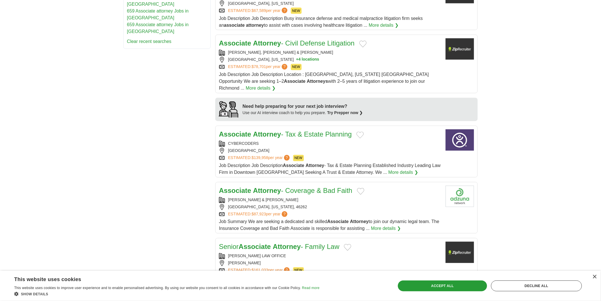
scroll to position [473, 0]
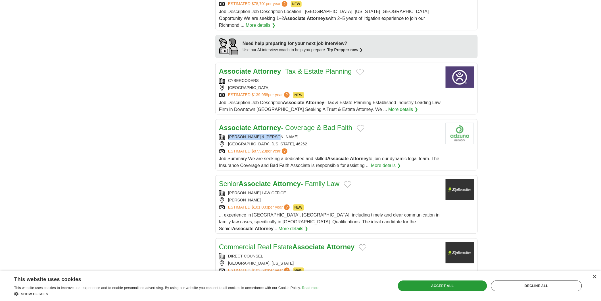
copy div "LEWIS WAGNER & TRIMBLE"
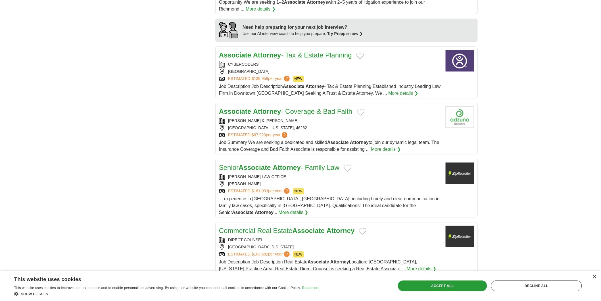
scroll to position [505, 0]
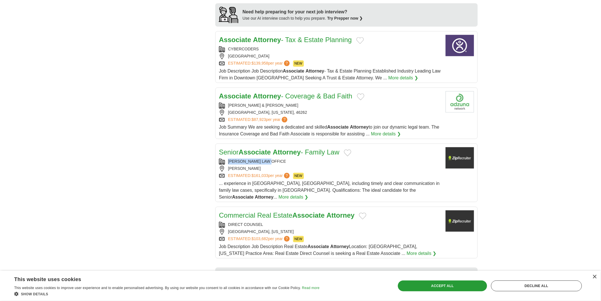
copy div "BREEDEN LAW OFFICE"
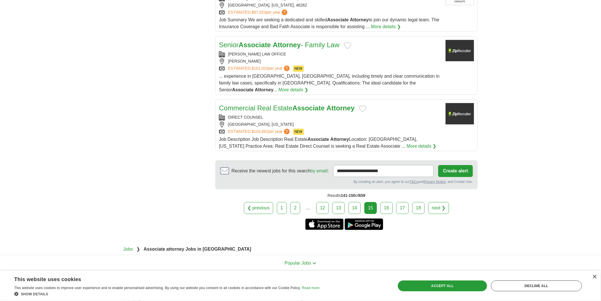
scroll to position [613, 0]
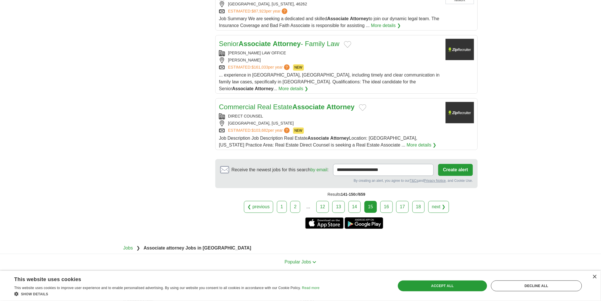
click at [385, 201] on link "16" at bounding box center [387, 207] width 13 height 12
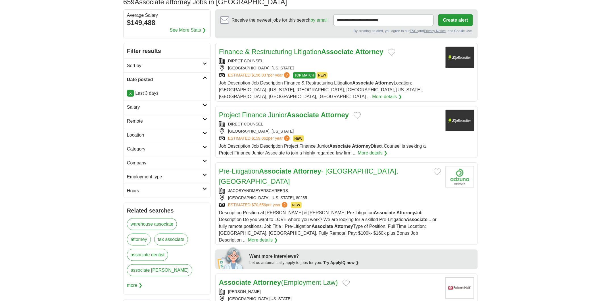
scroll to position [63, 0]
drag, startPoint x: 228, startPoint y: 169, endPoint x: 286, endPoint y: 172, distance: 58.4
click at [286, 172] on div "Pre-Litigation Associate Attorney - [GEOGRAPHIC_DATA], [GEOGRAPHIC_DATA] JACOBY…" at bounding box center [330, 203] width 222 height 77
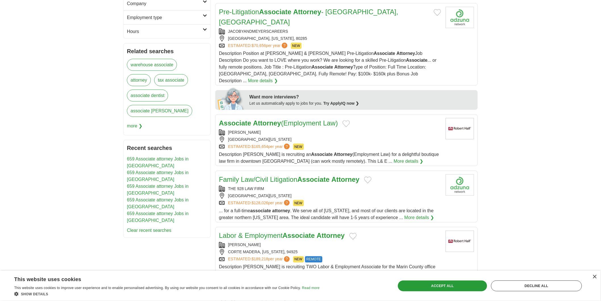
scroll to position [252, 0]
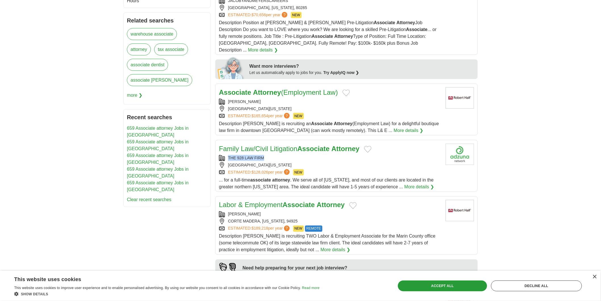
copy div "THE 928 LAW FIRM"
click at [0, 81] on body "**********" at bounding box center [300, 216] width 601 height 937
click at [305, 155] on div "THE 928 LAW FIRM" at bounding box center [330, 158] width 222 height 6
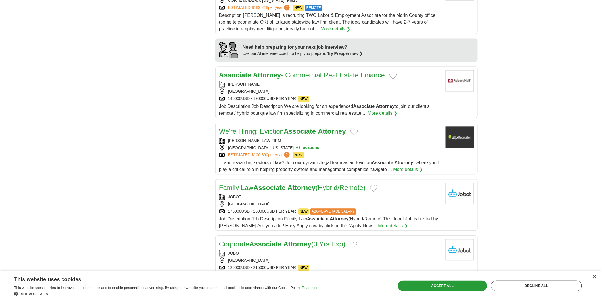
scroll to position [473, 0]
copy div "[PERSON_NAME] LAW FIRM"
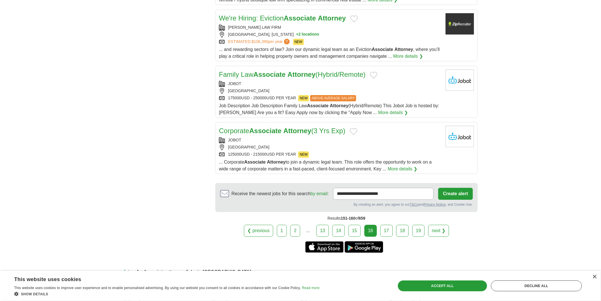
scroll to position [600, 0]
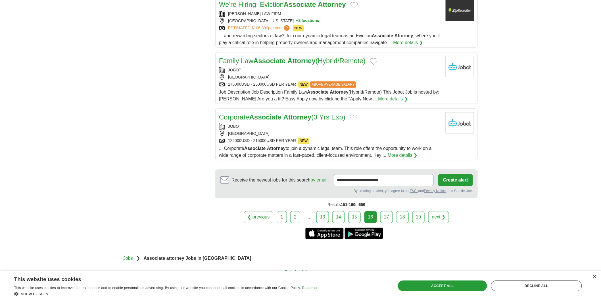
click at [391, 211] on link "17" at bounding box center [387, 217] width 13 height 12
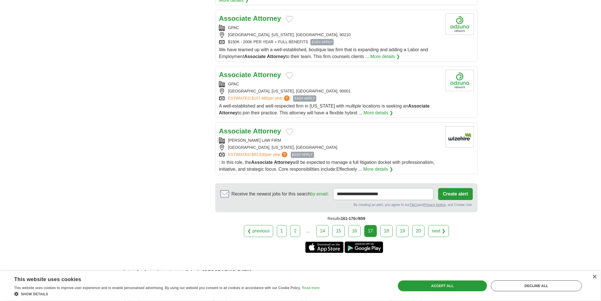
scroll to position [600, 0]
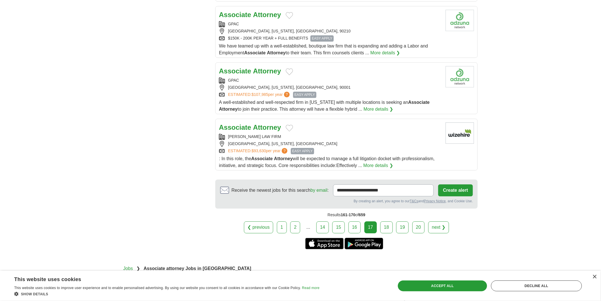
click at [385, 221] on link "18" at bounding box center [387, 227] width 13 height 12
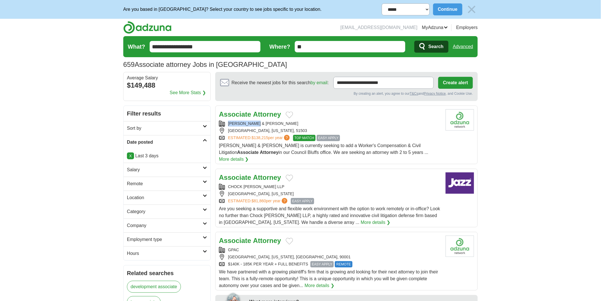
copy div "[PERSON_NAME] & [PERSON_NAME]"
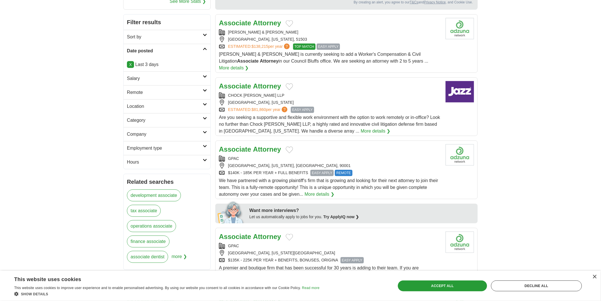
scroll to position [95, 0]
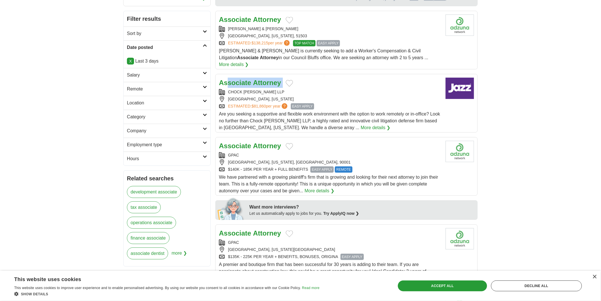
drag, startPoint x: 227, startPoint y: 80, endPoint x: 294, endPoint y: 76, distance: 66.9
click at [294, 78] on div "Associate Attorney" at bounding box center [330, 83] width 222 height 10
drag, startPoint x: 0, startPoint y: 113, endPoint x: 63, endPoint y: 116, distance: 62.6
copy div "CHOCK BARHOUM LLP"
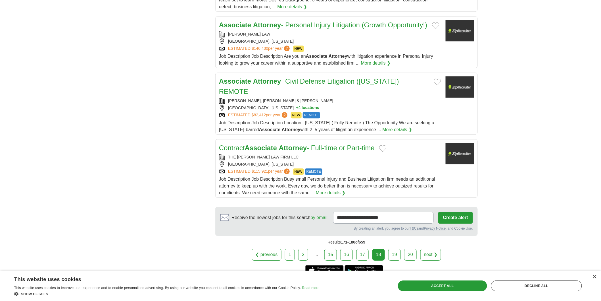
scroll to position [600, 0]
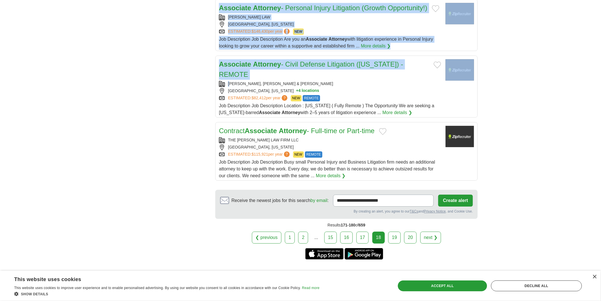
drag, startPoint x: 262, startPoint y: 76, endPoint x: 570, endPoint y: 17, distance: 314.2
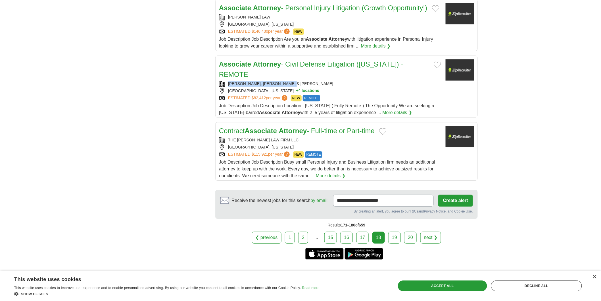
copy div "KALBAUGH, PFUND & MESSERSMITH"
drag, startPoint x: 0, startPoint y: 153, endPoint x: 8, endPoint y: 156, distance: 8.8
copy div "THE MURPHY LAW FIRM LLC"
drag, startPoint x: 0, startPoint y: 105, endPoint x: 52, endPoint y: 110, distance: 52.0
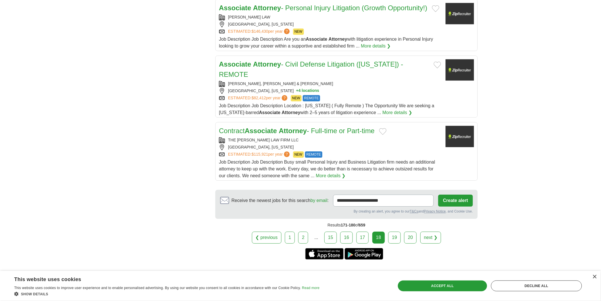
click at [256, 144] on div "WESTMINSTER, COLORADO" at bounding box center [330, 147] width 222 height 6
click at [396, 232] on link "19" at bounding box center [394, 237] width 13 height 12
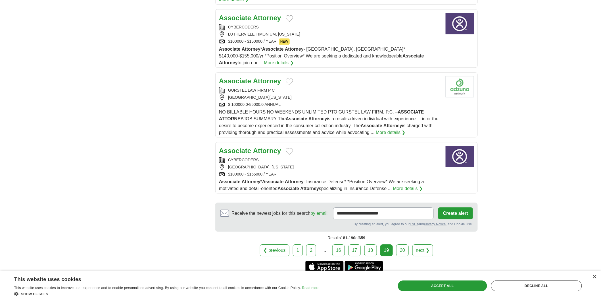
scroll to position [631, 0]
click at [400, 244] on link "20" at bounding box center [402, 250] width 13 height 12
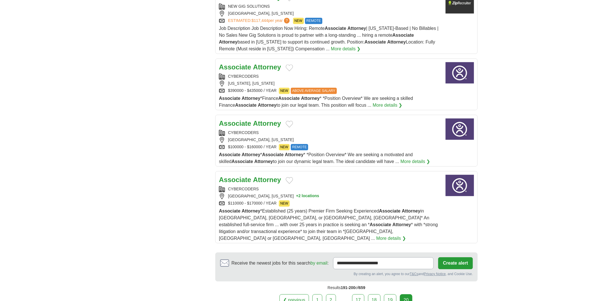
scroll to position [537, 0]
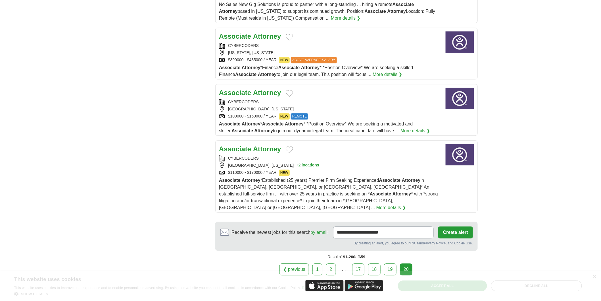
click at [387, 265] on link "19" at bounding box center [390, 269] width 13 height 12
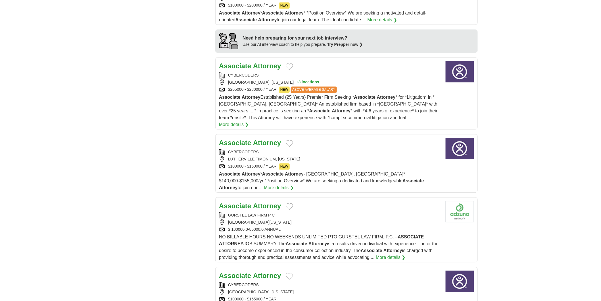
scroll to position [507, 0]
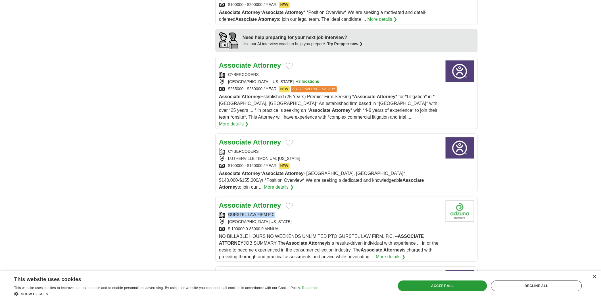
copy div "GURSTEL LAW FIRM P C"
click at [268, 211] on div "GURSTEL LAW FIRM P C" at bounding box center [330, 214] width 222 height 6
drag, startPoint x: 81, startPoint y: 104, endPoint x: 192, endPoint y: 149, distance: 119.1
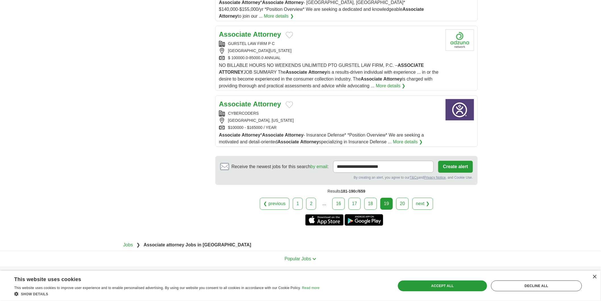
scroll to position [681, 0]
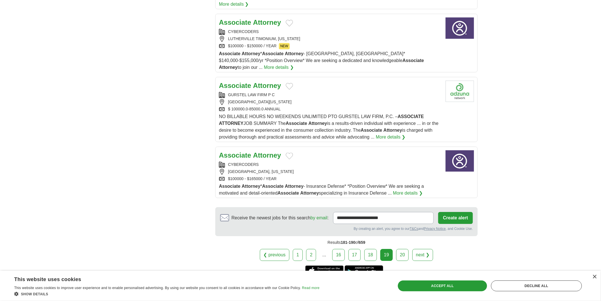
scroll to position [0, 0]
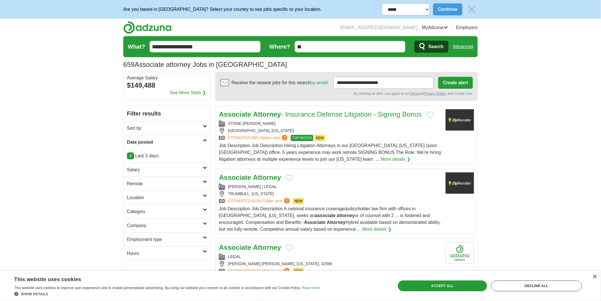
drag, startPoint x: 159, startPoint y: 107, endPoint x: 260, endPoint y: -28, distance: 168.1
click at [198, 43] on input "**********" at bounding box center [205, 46] width 111 height 11
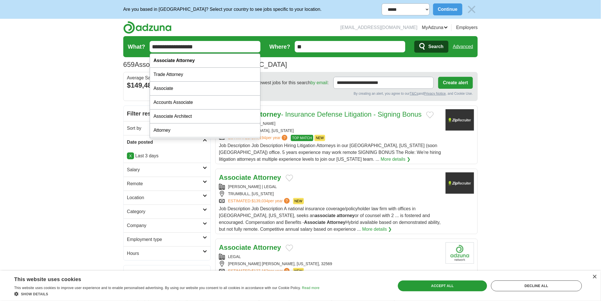
click at [198, 43] on input "**********" at bounding box center [205, 46] width 111 height 11
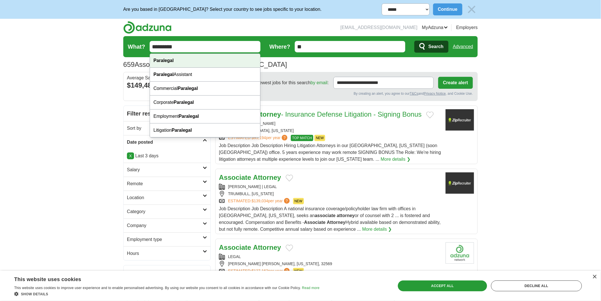
click at [196, 60] on div "Paralegal" at bounding box center [205, 61] width 110 height 14
type input "*********"
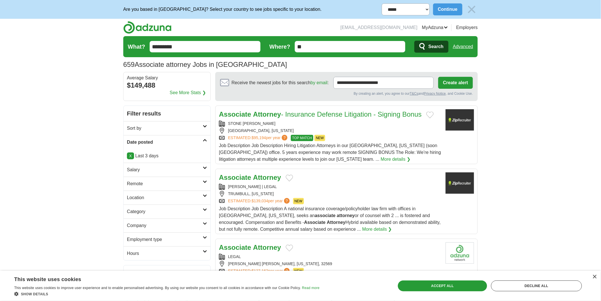
click at [439, 46] on span "Search" at bounding box center [436, 46] width 15 height 11
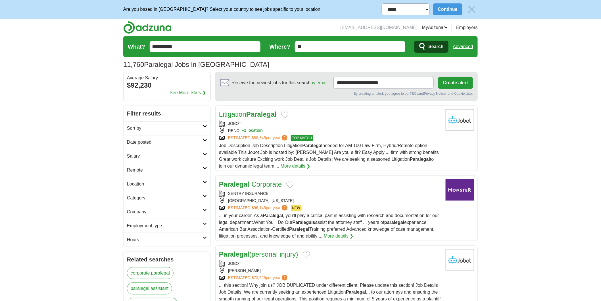
click at [158, 146] on h2 "Date posted" at bounding box center [165, 142] width 76 height 7
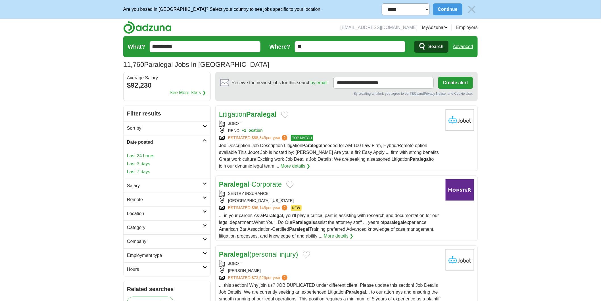
click at [157, 161] on link "Last 3 days" at bounding box center [167, 163] width 80 height 7
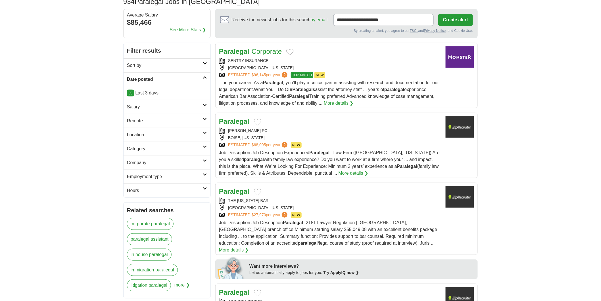
scroll to position [63, 0]
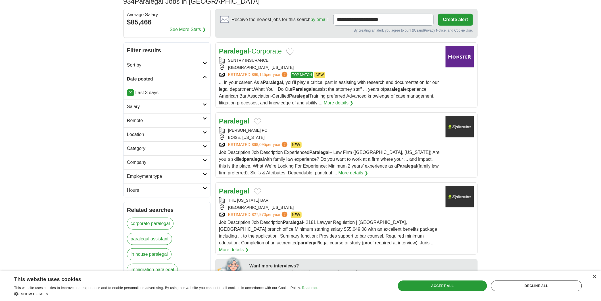
copy div "MICHAEL DOOLITTLE PC"
click at [231, 132] on div "MICHAEL DOOLITTLE PC" at bounding box center [330, 130] width 222 height 6
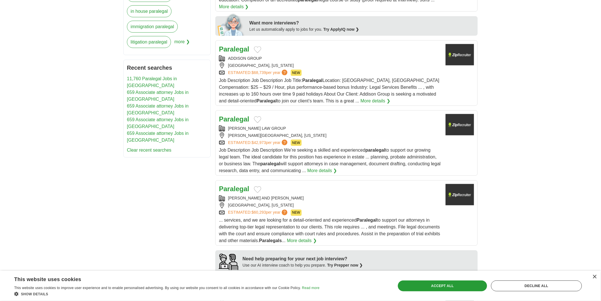
scroll to position [316, 0]
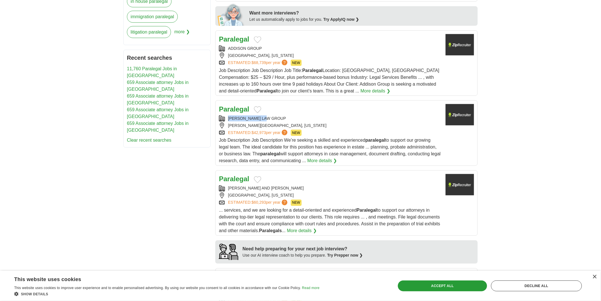
copy div "JACOBS LAW GROUP"
drag, startPoint x: 0, startPoint y: 103, endPoint x: 159, endPoint y: 107, distance: 159.2
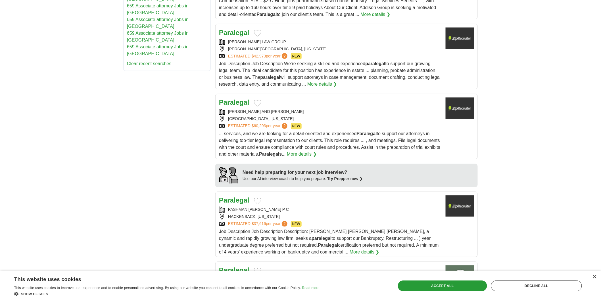
scroll to position [410, 0]
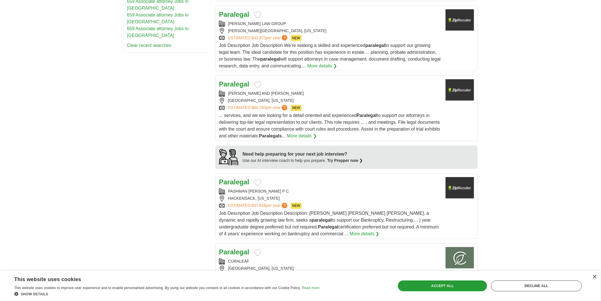
click at [296, 117] on span "... services, and we are looking for a detail-oriented and experienced Paralega…" at bounding box center [329, 125] width 221 height 25
copy div "DEGAN BLANCHARD AND NASH"
drag, startPoint x: 0, startPoint y: 95, endPoint x: 74, endPoint y: 98, distance: 74.0
click at [0, 95] on body "**********" at bounding box center [300, 258] width 601 height 1337
click at [330, 79] on div "Paralegal" at bounding box center [330, 84] width 222 height 10
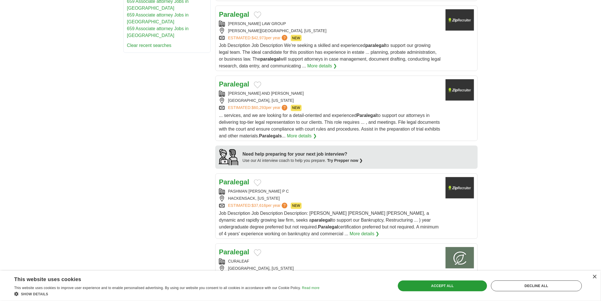
click at [0, 126] on body "**********" at bounding box center [300, 258] width 601 height 1337
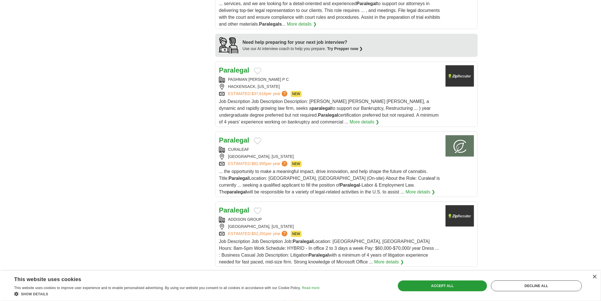
scroll to position [537, 0]
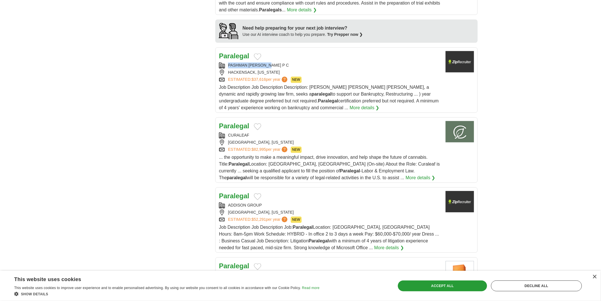
copy div "PASHMAN STEIN P C"
click at [242, 69] on div "HACKENSACK, NEW JERSEY" at bounding box center [330, 72] width 222 height 6
drag, startPoint x: 41, startPoint y: 67, endPoint x: 206, endPoint y: 87, distance: 166.1
click at [41, 67] on body "**********" at bounding box center [300, 131] width 601 height 1337
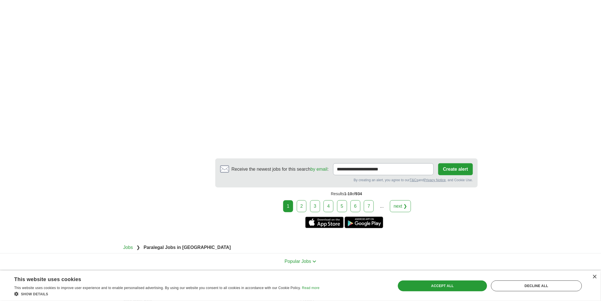
scroll to position [1030, 0]
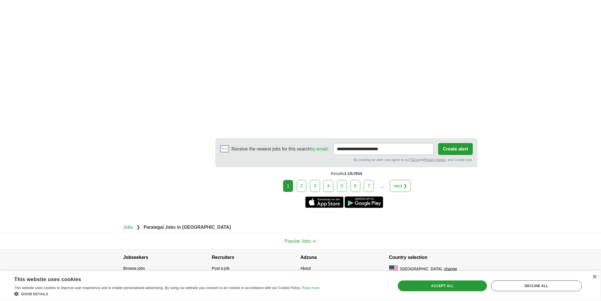
click at [304, 180] on link "2" at bounding box center [302, 186] width 10 height 12
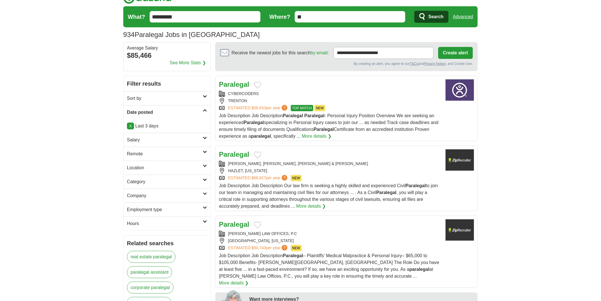
scroll to position [95, 0]
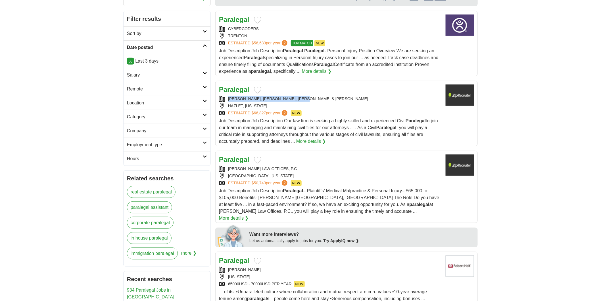
copy div "[PERSON_NAME], [PERSON_NAME], [PERSON_NAME] & [PERSON_NAME]"
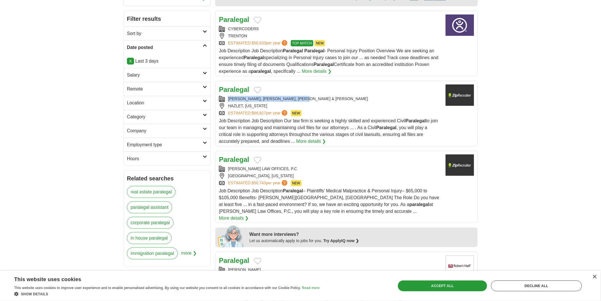
click at [333, 96] on div "[PERSON_NAME], [PERSON_NAME], [PERSON_NAME] & [PERSON_NAME]" at bounding box center [330, 99] width 222 height 6
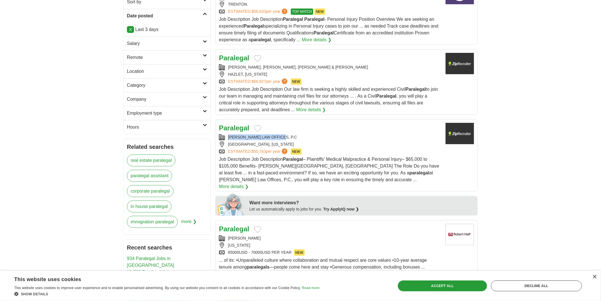
copy div "[PERSON_NAME] LAW OFFICES, P.C"
drag, startPoint x: 229, startPoint y: 134, endPoint x: 286, endPoint y: 146, distance: 58.7
click at [286, 146] on div "Paralegal GIUFFRÉ LAW OFFICES, P.C NASSAU COUNTY, NEW YORK ESTIMATED: $50,743 p…" at bounding box center [330, 156] width 222 height 67
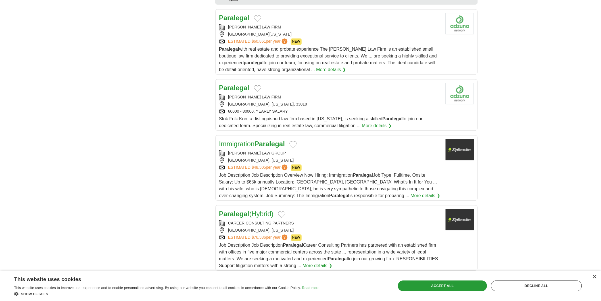
scroll to position [568, 0]
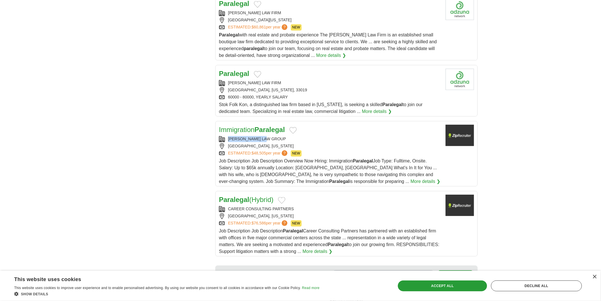
copy div "WELDON LAW GROUP"
drag, startPoint x: 278, startPoint y: 122, endPoint x: 221, endPoint y: 124, distance: 56.9
click at [221, 124] on div "Immigration Paralegal WELDON LAW GROUP JACKSONVILLE, FLORIDA ESTIMATED: $48,505…" at bounding box center [330, 154] width 222 height 60
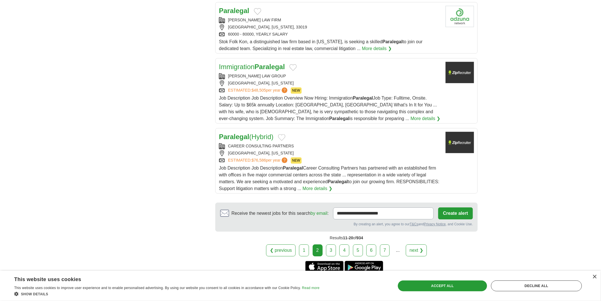
scroll to position [631, 0]
click at [331, 244] on link "3" at bounding box center [331, 250] width 10 height 12
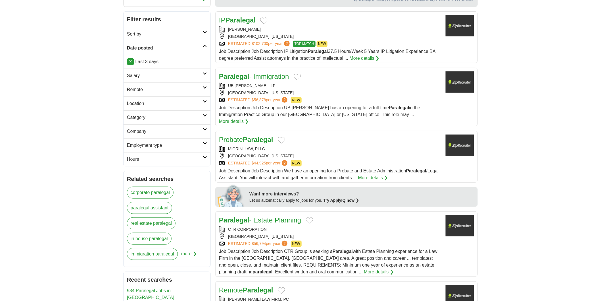
scroll to position [95, 0]
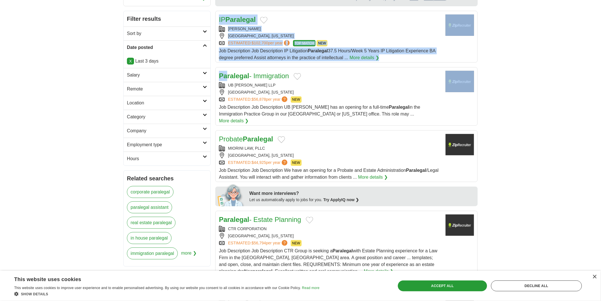
drag, startPoint x: 228, startPoint y: 81, endPoint x: 519, endPoint y: 52, distance: 293.0
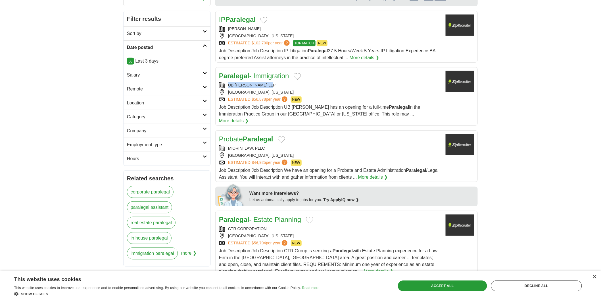
copy div "UB [PERSON_NAME] LLP"
drag, startPoint x: 227, startPoint y: 84, endPoint x: 347, endPoint y: 47, distance: 125.5
click at [321, 70] on article "Paralegal - Immigration UB [PERSON_NAME] LLP [GEOGRAPHIC_DATA], [US_STATE] ESTI…" at bounding box center [346, 96] width 263 height 59
copy div "MIORINI LAW, PLLC"
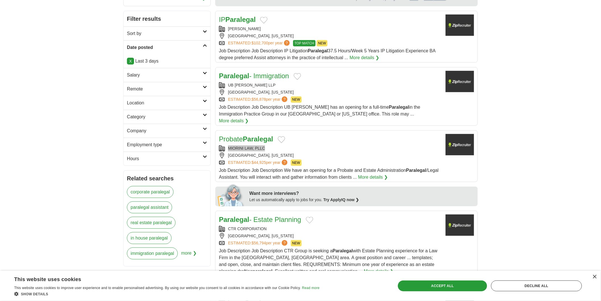
drag, startPoint x: 225, startPoint y: 138, endPoint x: 357, endPoint y: 105, distance: 136.6
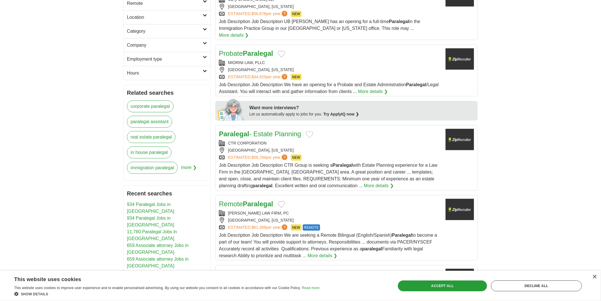
scroll to position [189, 0]
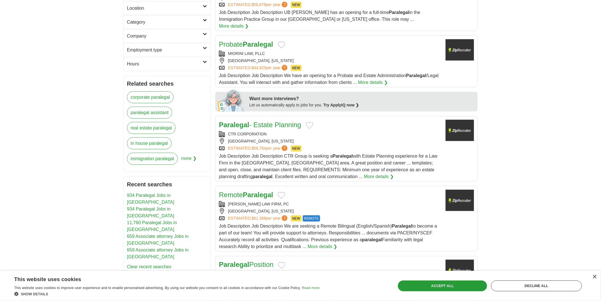
click at [287, 138] on div "[GEOGRAPHIC_DATA], [US_STATE]" at bounding box center [330, 141] width 222 height 6
click at [0, 100] on body "**********" at bounding box center [300, 302] width 601 height 982
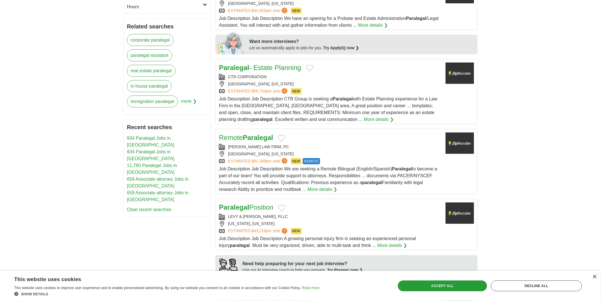
scroll to position [252, 0]
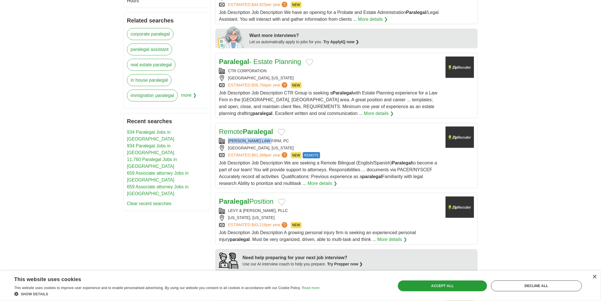
copy div "[PERSON_NAME] LAW FIRM, PC"
drag, startPoint x: 228, startPoint y: 131, endPoint x: 283, endPoint y: 132, distance: 55.1
click at [280, 134] on div "Remote Paralegal [PERSON_NAME] LAW FIRM, PC [GEOGRAPHIC_DATA], [US_STATE] ESTIM…" at bounding box center [330, 156] width 222 height 60
click at [0, 116] on body "**********" at bounding box center [300, 239] width 601 height 982
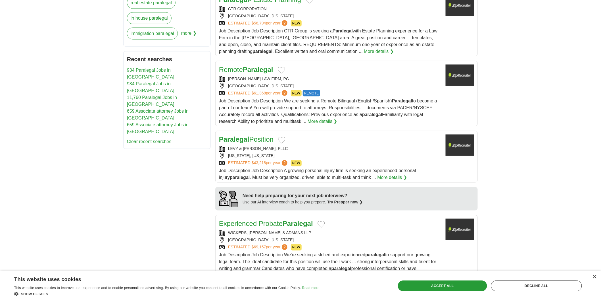
scroll to position [316, 0]
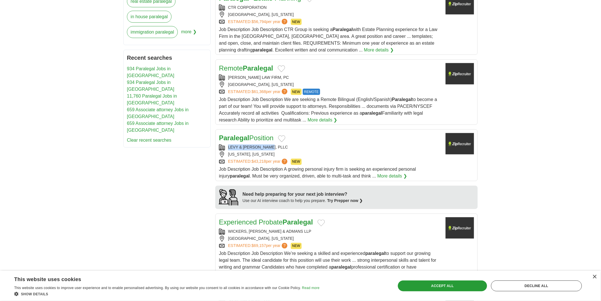
copy div "LEVY & [PERSON_NAME], PLLC"
click at [0, 90] on body "**********" at bounding box center [300, 175] width 601 height 982
click at [266, 134] on link "Paralegal Position" at bounding box center [246, 138] width 55 height 8
click at [0, 131] on body "**********" at bounding box center [300, 175] width 601 height 982
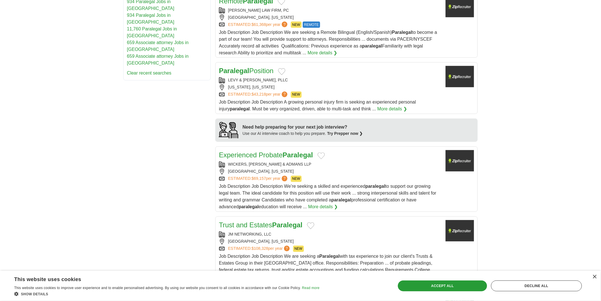
scroll to position [410, 0]
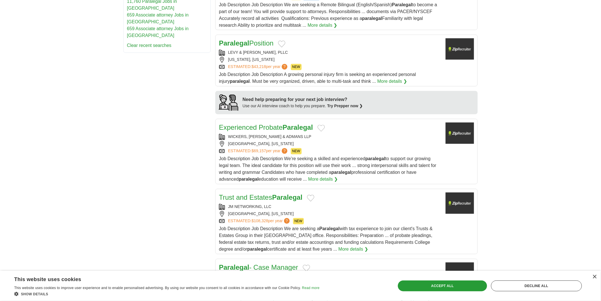
drag, startPoint x: 227, startPoint y: 126, endPoint x: 294, endPoint y: 132, distance: 67.3
click at [294, 132] on div "Experienced Probate Paralegal WICKERS, WICKERS & ADMANS LLP TORRANCE, CALIFORNI…" at bounding box center [330, 152] width 222 height 60
click at [7, 144] on body "**********" at bounding box center [300, 81] width 601 height 982
copy div "WICKERS, WICKERS & ADMANS LLP"
click at [66, 103] on body "**********" at bounding box center [300, 81] width 601 height 982
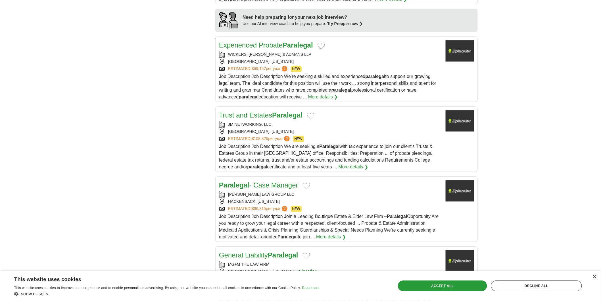
scroll to position [505, 0]
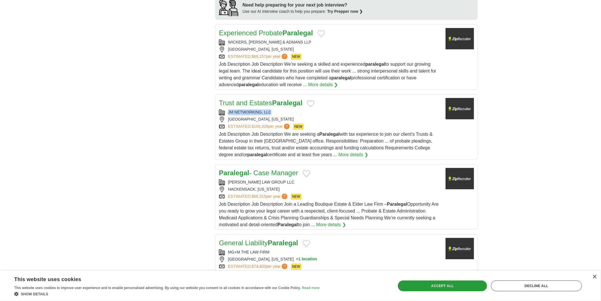
copy div "JM NETWORKING, LLC"
drag, startPoint x: 226, startPoint y: 101, endPoint x: 267, endPoint y: 112, distance: 43.1
click at [267, 112] on div "Trust and Estates Paralegal JM NETWORKING, LLC NAPLES, FLORIDA ESTIMATED: $108,…" at bounding box center [330, 128] width 222 height 60
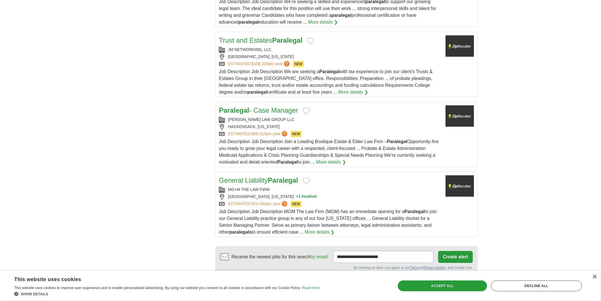
scroll to position [568, 0]
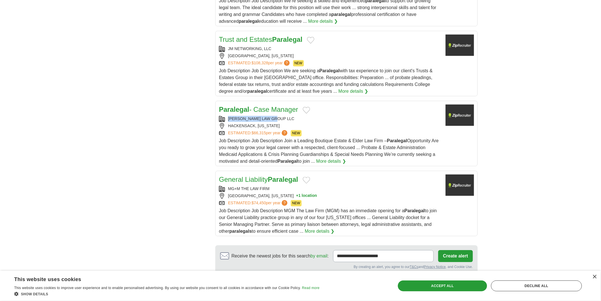
copy div "WILLIS LAW GROUP LLC"
drag, startPoint x: 0, startPoint y: 101, endPoint x: 226, endPoint y: 145, distance: 230.8
copy div "MG+M THE LAW FIRM"
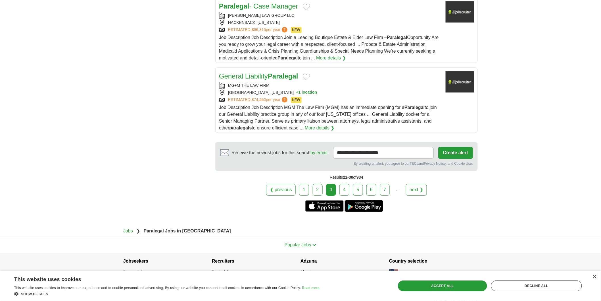
scroll to position [675, 0]
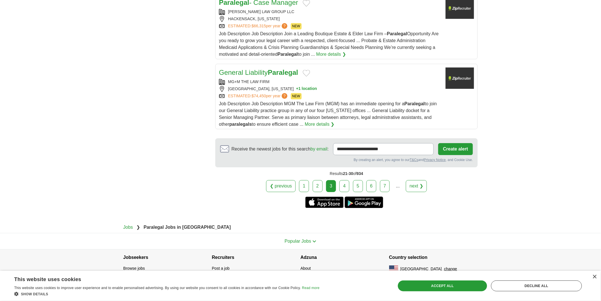
click at [347, 180] on link "4" at bounding box center [345, 186] width 10 height 12
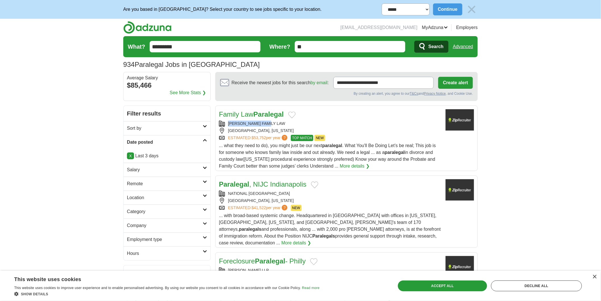
copy div "OCONNOR FAMILY LAW"
click at [371, 124] on div "OCONNOR FAMILY LAW" at bounding box center [330, 123] width 222 height 6
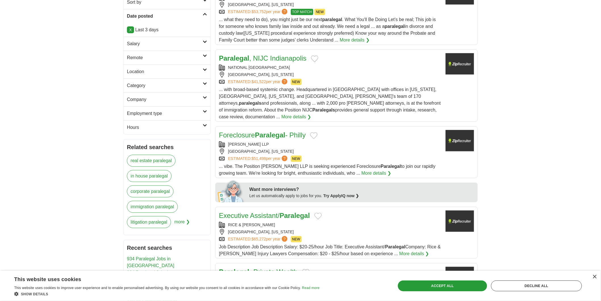
scroll to position [126, 0]
copy div "FRIEDMAN VARTOLO LLP"
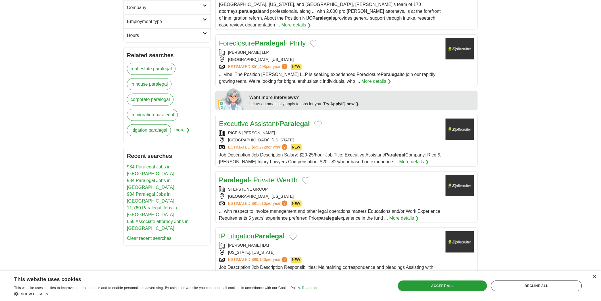
scroll to position [221, 0]
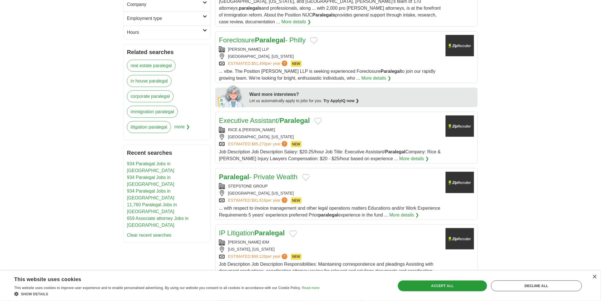
drag, startPoint x: 228, startPoint y: 119, endPoint x: 571, endPoint y: 98, distance: 343.9
click at [571, 98] on body "**********" at bounding box center [300, 273] width 601 height 988
click at [571, 97] on body "**********" at bounding box center [300, 273] width 601 height 988
copy div "RICE & KENDIG"
click at [0, 103] on body "**********" at bounding box center [300, 273] width 601 height 988
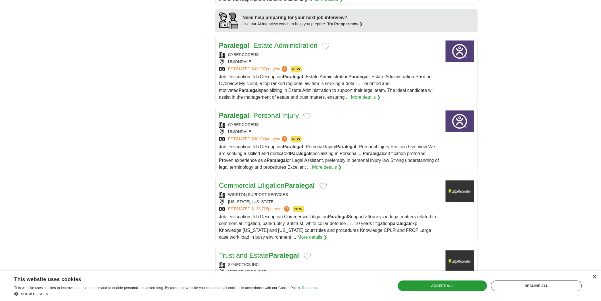
scroll to position [537, 0]
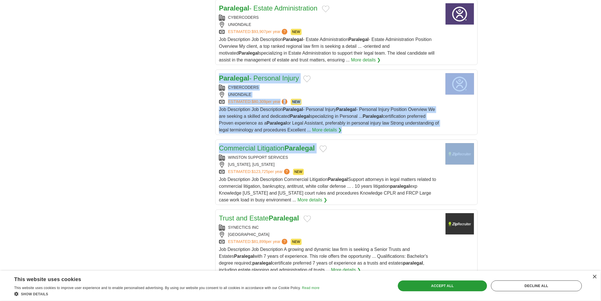
drag, startPoint x: 228, startPoint y: 149, endPoint x: 496, endPoint y: 126, distance: 269.2
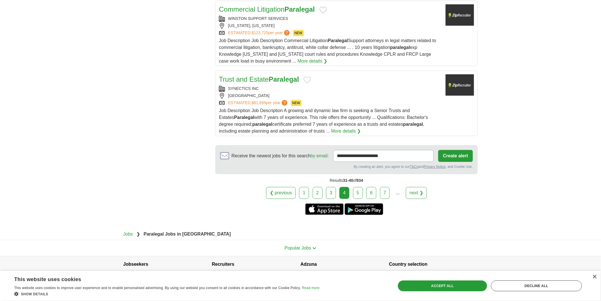
scroll to position [682, 0]
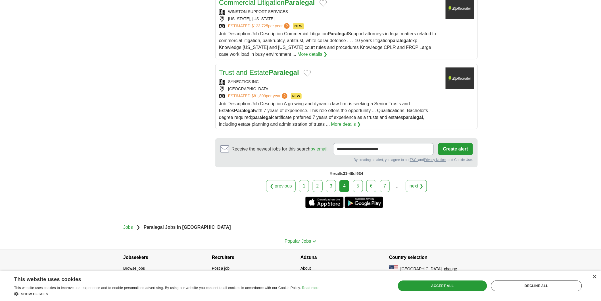
click at [362, 180] on link "5" at bounding box center [358, 186] width 10 height 12
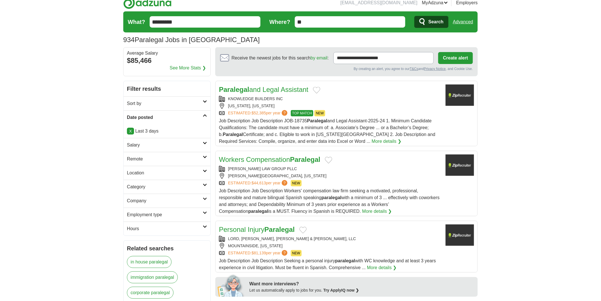
scroll to position [63, 0]
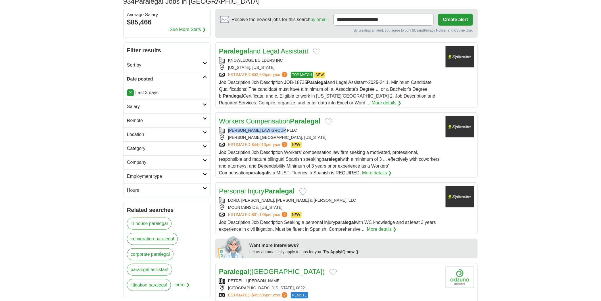
copy div "[PERSON_NAME] LAW GROUP PLLC"
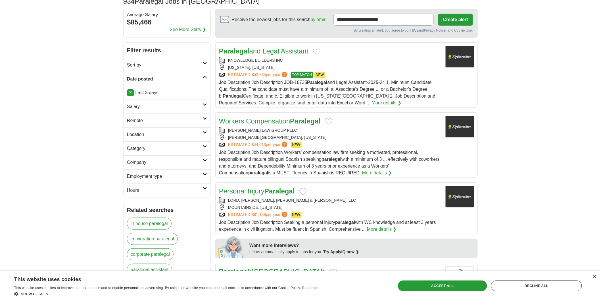
click at [266, 126] on h2 "Workers Compensation Paralegal" at bounding box center [269, 121] width 101 height 10
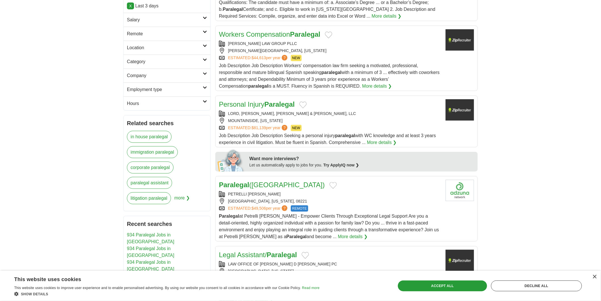
scroll to position [158, 0]
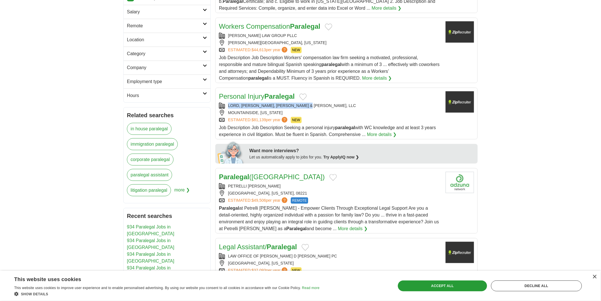
copy div "LORD, [PERSON_NAME], [PERSON_NAME] & [PERSON_NAME], LLC"
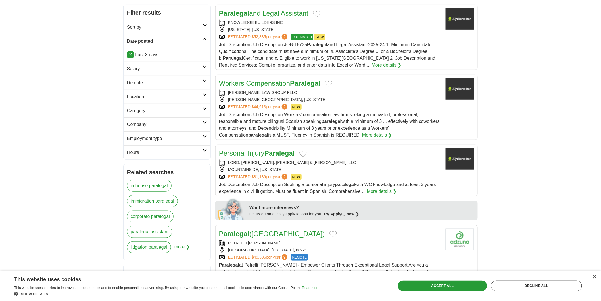
scroll to position [95, 0]
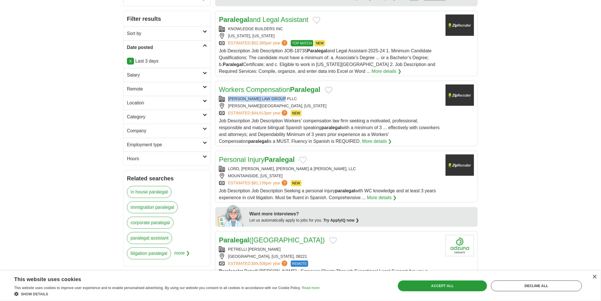
copy div "[PERSON_NAME] LAW GROUP PLLC"
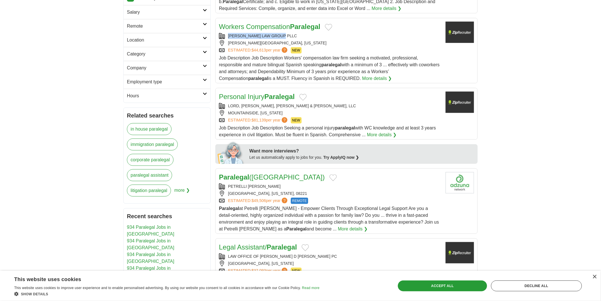
scroll to position [158, 0]
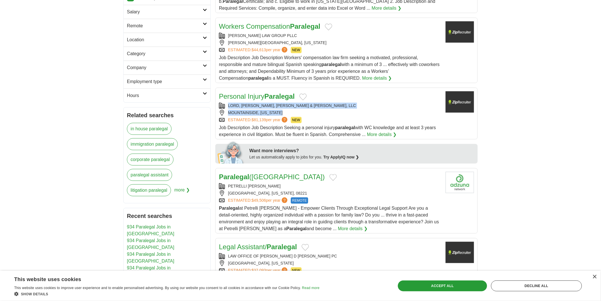
drag, startPoint x: 229, startPoint y: 104, endPoint x: 296, endPoint y: 111, distance: 66.8
click at [296, 111] on div "LORD, [PERSON_NAME], [PERSON_NAME] & [PERSON_NAME], LLC [GEOGRAPHIC_DATA], [US_…" at bounding box center [330, 113] width 222 height 20
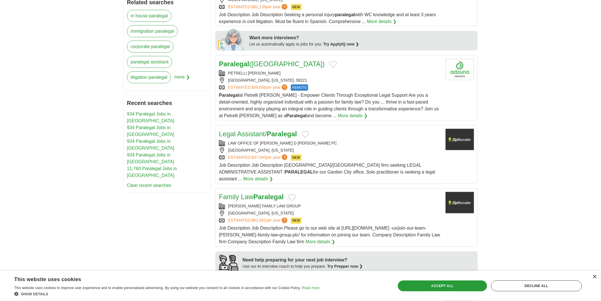
scroll to position [284, 0]
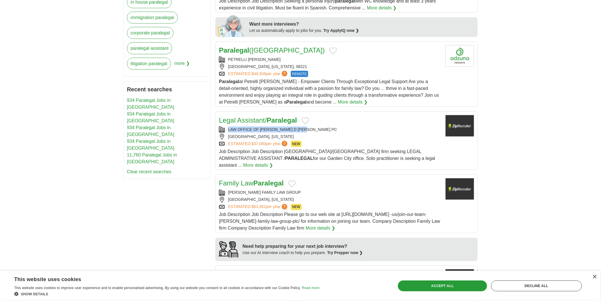
copy div "LAW OFFICE OF [PERSON_NAME] D [PERSON_NAME] PC"
click at [0, 132] on body "**********" at bounding box center [300, 220] width 601 height 1009
copy div "[PERSON_NAME] FAMILY LAW GROUP"
drag, startPoint x: 12, startPoint y: 136, endPoint x: 163, endPoint y: 142, distance: 151.3
click at [17, 137] on body "**********" at bounding box center [300, 220] width 601 height 1009
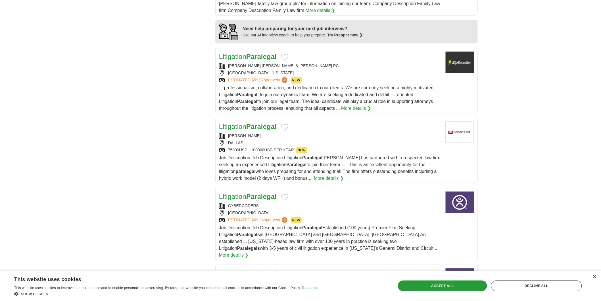
scroll to position [505, 0]
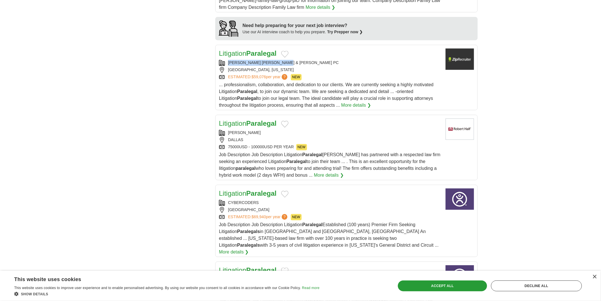
copy div "[PERSON_NAME] [PERSON_NAME] & [PERSON_NAME] PC"
click at [273, 74] on link "ESTIMATED: $59,076 per year ?" at bounding box center [258, 77] width 61 height 6
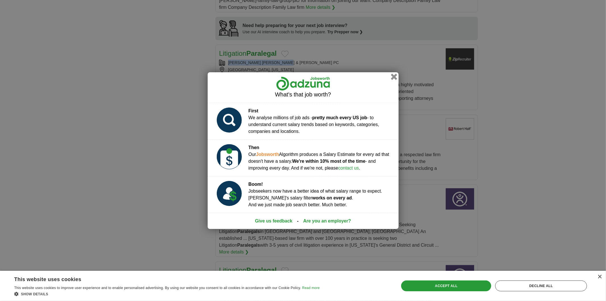
click at [394, 74] on button "button" at bounding box center [394, 76] width 6 height 6
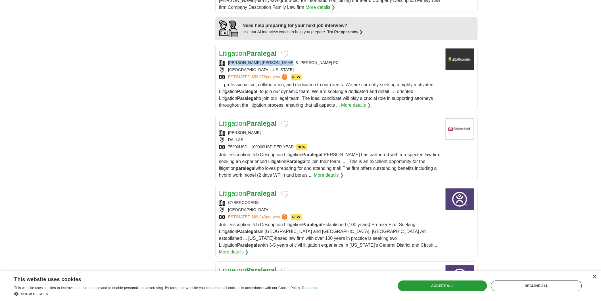
click at [323, 60] on div "[PERSON_NAME] [PERSON_NAME] & [PERSON_NAME] PC" at bounding box center [330, 63] width 222 height 6
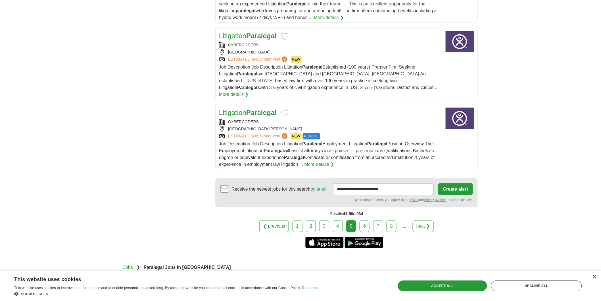
scroll to position [663, 0]
click at [368, 219] on link "6" at bounding box center [365, 225] width 10 height 12
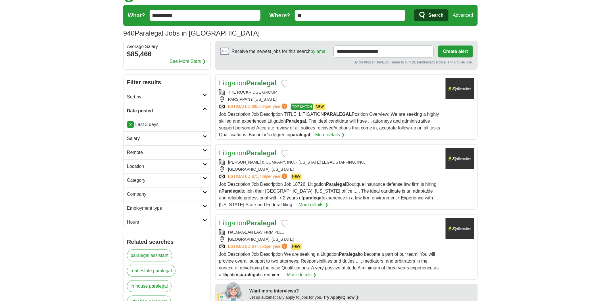
scroll to position [32, 0]
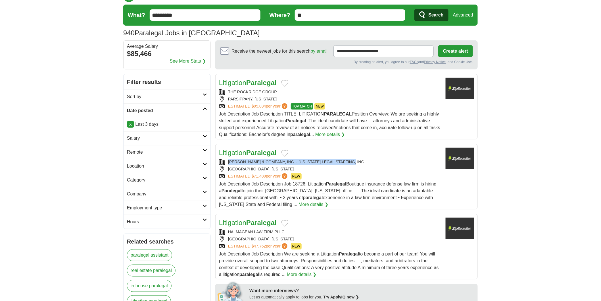
drag, startPoint x: 227, startPoint y: 161, endPoint x: 358, endPoint y: 161, distance: 130.2
click at [358, 161] on div "[PERSON_NAME] & COMPANY, INC. - [US_STATE] LEGAL STAFFING, INC." at bounding box center [330, 162] width 222 height 6
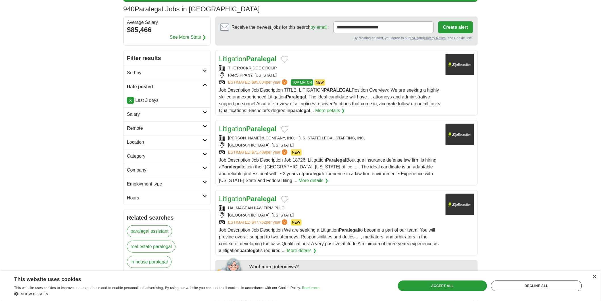
scroll to position [126, 0]
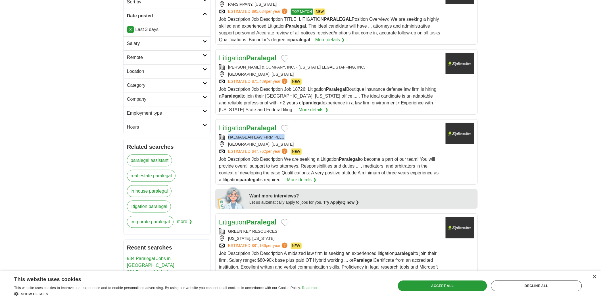
copy div "HALMAGEAN LAW FIRM PLLC"
click at [344, 126] on div "Litigation Paralegal" at bounding box center [330, 128] width 222 height 10
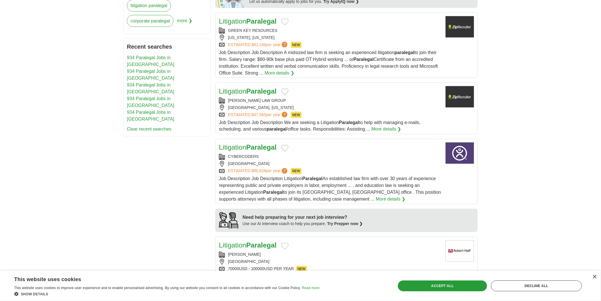
scroll to position [316, 0]
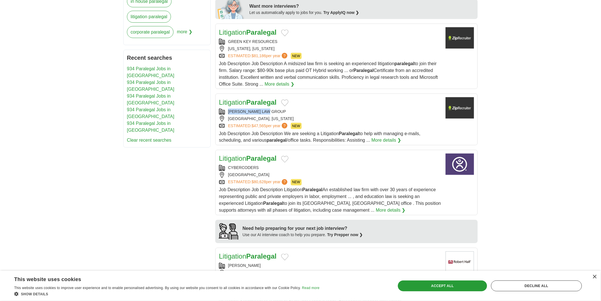
copy div "[PERSON_NAME] LAW GROUP"
click at [0, 196] on body "**********" at bounding box center [300, 192] width 601 height 1016
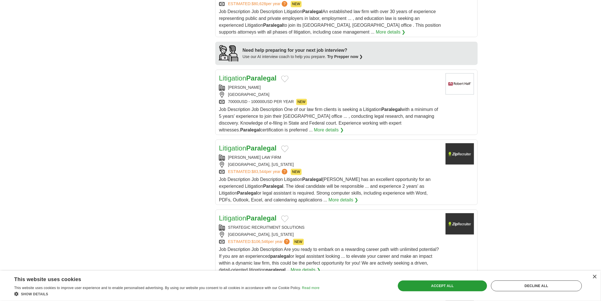
scroll to position [505, 0]
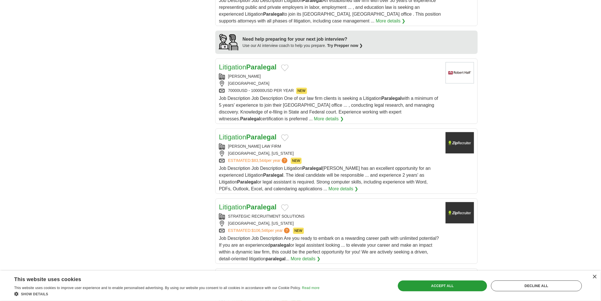
copy div "[PERSON_NAME] LAW FIRM"
drag, startPoint x: 30, startPoint y: 116, endPoint x: 98, endPoint y: 126, distance: 69.0
click at [30, 117] on body "**********" at bounding box center [300, 3] width 601 height 1016
click at [322, 161] on div "ESTIMATED: $83,544 per year ? NEW" at bounding box center [330, 160] width 222 height 6
click at [0, 95] on body "**********" at bounding box center [300, 3] width 601 height 1016
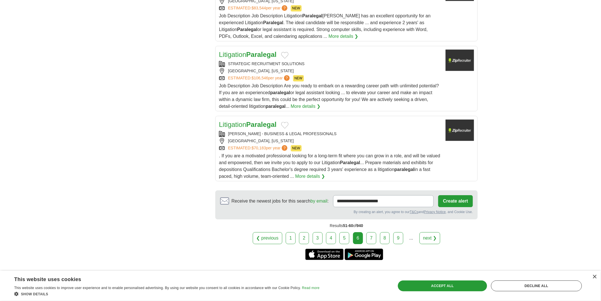
scroll to position [663, 0]
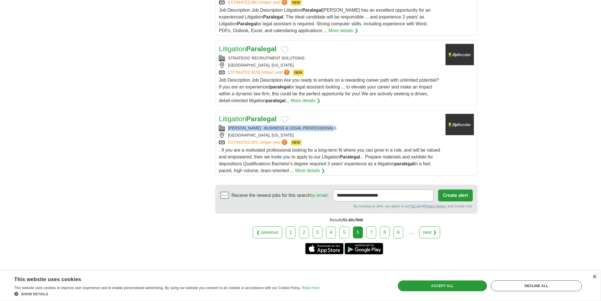
copy div "[PERSON_NAME] - BUSINESS & LEGAL PROFESSIONALS"
click at [359, 147] on div "Litigation Paralegal [PERSON_NAME] - BUSINESS & LEGAL PROFESSIONALS [GEOGRAPHIC…" at bounding box center [330, 144] width 222 height 60
drag, startPoint x: 0, startPoint y: 109, endPoint x: 124, endPoint y: 141, distance: 127.6
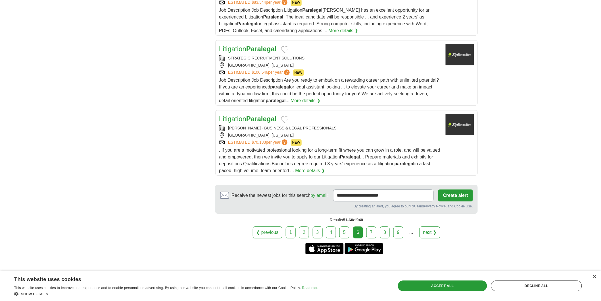
click at [368, 230] on link "7" at bounding box center [372, 232] width 10 height 12
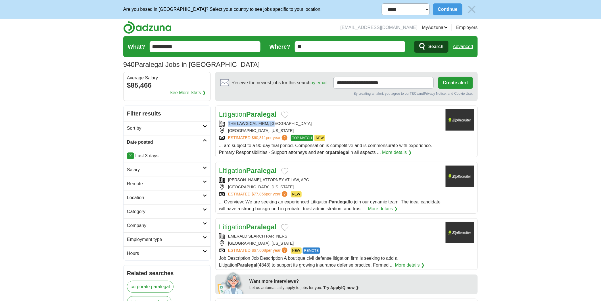
copy div "THE LAWGICAL FIRM, [GEOGRAPHIC_DATA]"
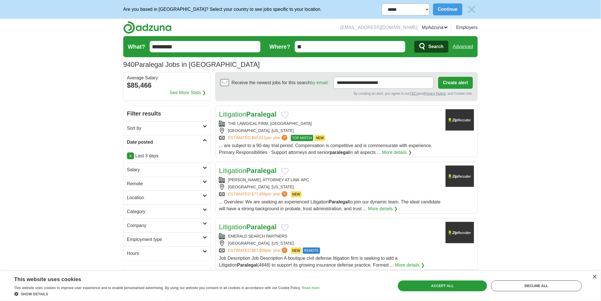
drag, startPoint x: 0, startPoint y: 92, endPoint x: 307, endPoint y: 95, distance: 306.9
click at [343, 123] on div "THE LAWGICAL FIRM, [GEOGRAPHIC_DATA]" at bounding box center [330, 123] width 222 height 6
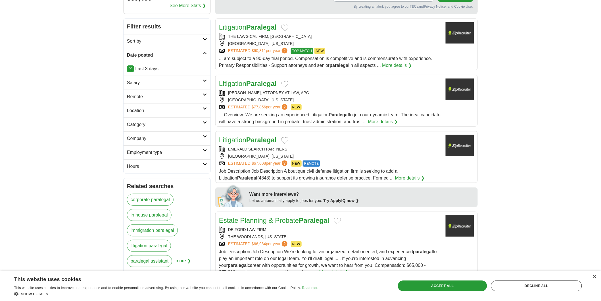
scroll to position [95, 0]
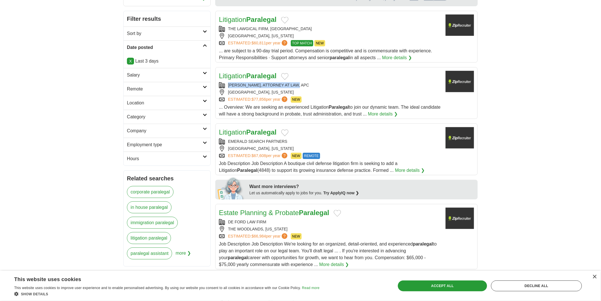
copy div "[PERSON_NAME], ATTORNEY AT LAW, APC"
copy div "EMERALD SEARCH PARTNERS"
drag, startPoint x: 228, startPoint y: 140, endPoint x: 288, endPoint y: 138, distance: 60.0
click at [288, 138] on div "Litigation Paralegal EMERALD SEARCH PARTNERS [GEOGRAPHIC_DATA], [US_STATE] ESTI…" at bounding box center [330, 150] width 222 height 47
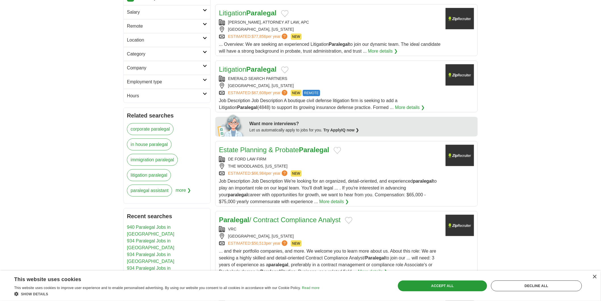
scroll to position [158, 0]
copy div "DE FORD LAW FIRM"
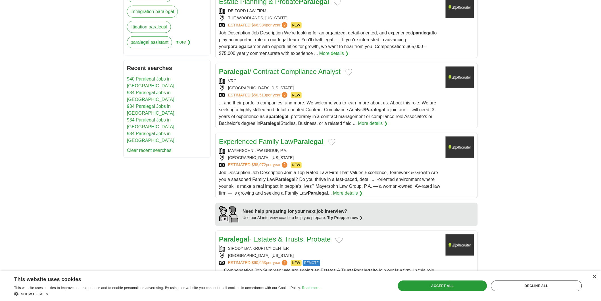
scroll to position [347, 0]
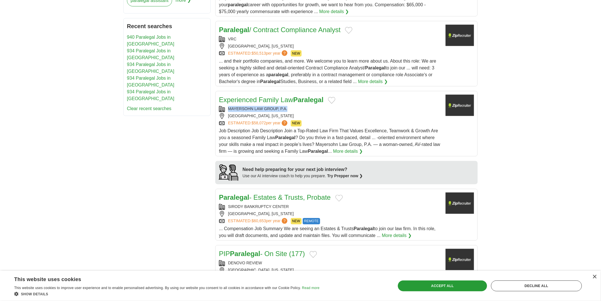
copy div "MAYERSOHN LAW GROUP, P.A."
drag, startPoint x: 228, startPoint y: 108, endPoint x: 295, endPoint y: 102, distance: 67.1
click at [293, 106] on div "Experienced Family Law Paralegal MAYERSOHN LAW GROUP, P.A. FORT LAUDERDALE, FLO…" at bounding box center [330, 125] width 222 height 60
drag, startPoint x: 0, startPoint y: 67, endPoint x: 201, endPoint y: 114, distance: 206.4
click at [0, 67] on body "**********" at bounding box center [300, 120] width 601 height 934
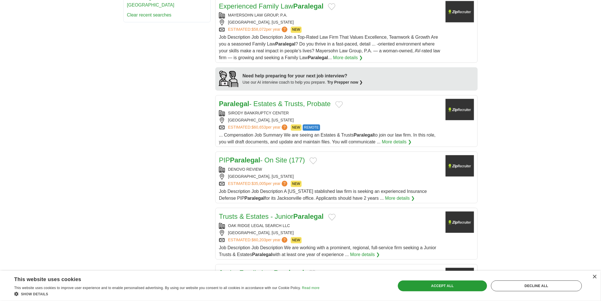
scroll to position [442, 0]
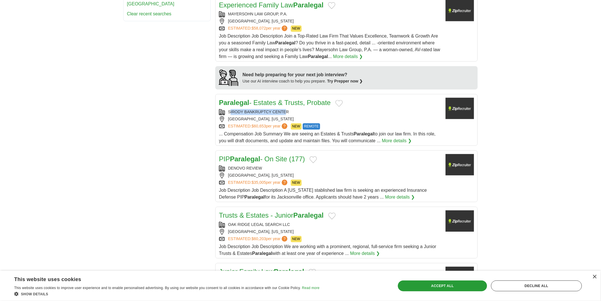
copy div "IRODY BANKRUPTCY CENTE"
copy div "IRODY BANKRUPTCY CENTER"
drag, startPoint x: 230, startPoint y: 111, endPoint x: 290, endPoint y: 116, distance: 60.7
click at [290, 116] on div "SIRODY BANKRUPTCY CENTER PIKESVILLE, MARYLAND ESTIMATED: $60,653 per year ? NEW…" at bounding box center [330, 119] width 222 height 20
drag, startPoint x: 161, startPoint y: 99, endPoint x: 184, endPoint y: 103, distance: 23.7
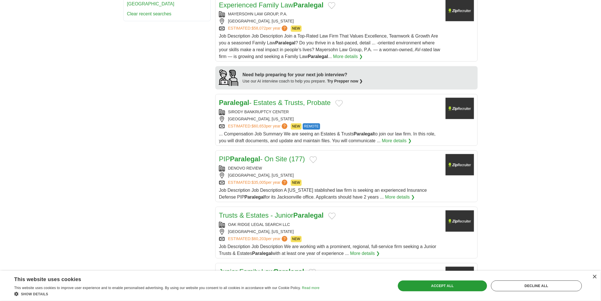
click at [163, 99] on div "**********" at bounding box center [300, 29] width 355 height 730
copy div "SIRODY BANKRUPTCY CENTER"
drag, startPoint x: 227, startPoint y: 110, endPoint x: 300, endPoint y: 114, distance: 72.5
click at [300, 114] on div "SIRODY BANKRUPTCY CENTER" at bounding box center [330, 112] width 222 height 6
click at [0, 81] on body "**********" at bounding box center [300, 25] width 601 height 934
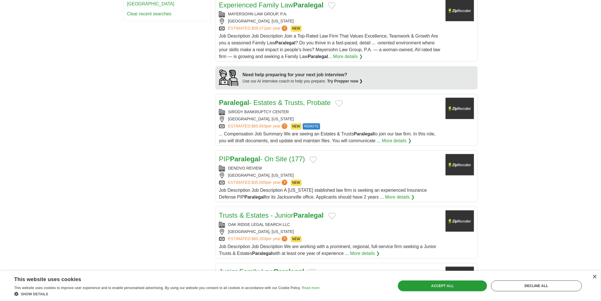
click at [41, 72] on body "**********" at bounding box center [300, 25] width 601 height 934
click at [0, 151] on body "**********" at bounding box center [300, 25] width 601 height 934
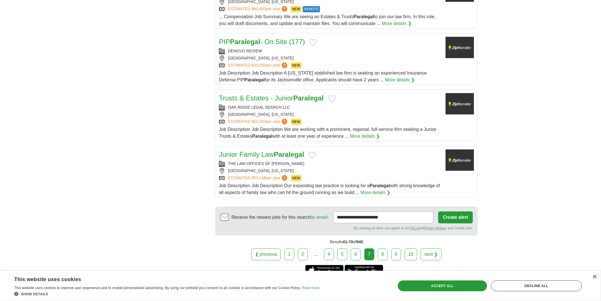
scroll to position [568, 0]
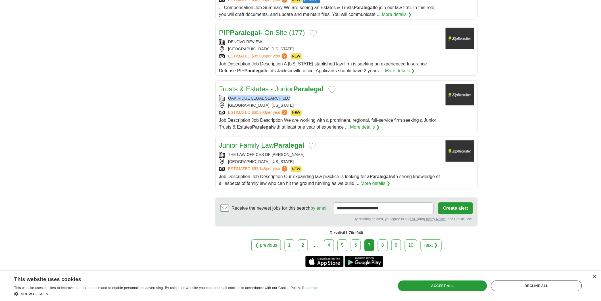
copy div "OAK RIDGE LEGAL SEARCH LLC"
drag, startPoint x: 226, startPoint y: 98, endPoint x: 296, endPoint y: 99, distance: 70.2
click at [296, 100] on div "OAK RIDGE LEGAL SEARCH LLC" at bounding box center [330, 98] width 222 height 6
copy div "THE LAW OFFICES OF JOSEPHIA ROUSE"
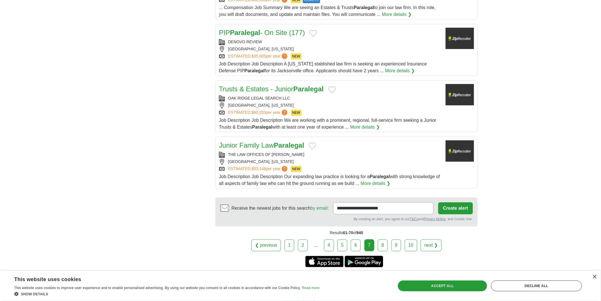
click at [379, 245] on link "8" at bounding box center [383, 245] width 10 height 12
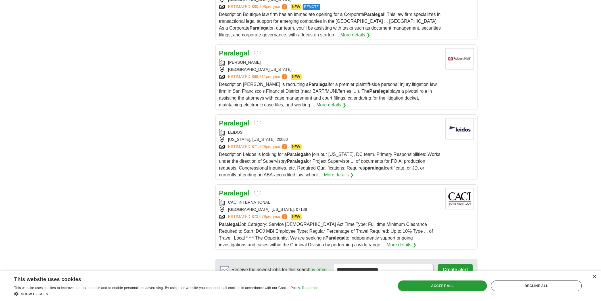
scroll to position [631, 0]
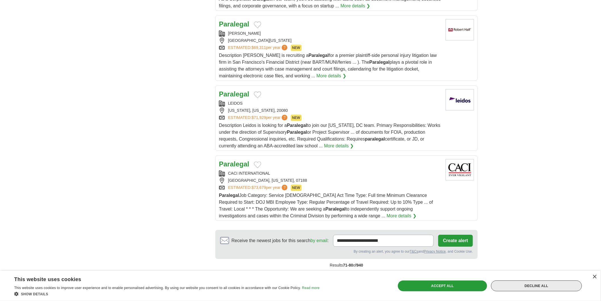
click at [543, 286] on div "Decline all" at bounding box center [536, 285] width 91 height 11
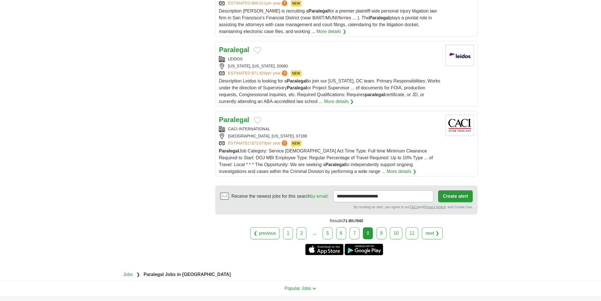
scroll to position [726, 0]
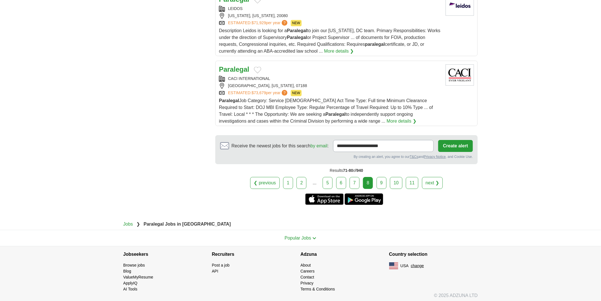
click at [385, 185] on link "9" at bounding box center [382, 183] width 10 height 12
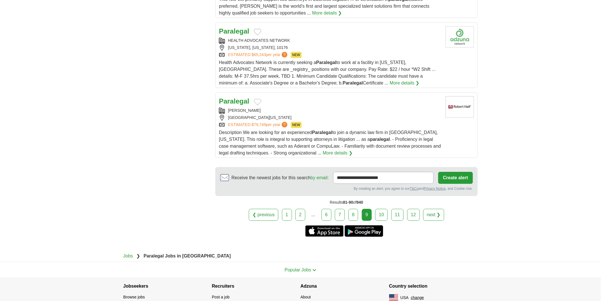
scroll to position [695, 0]
click at [385, 214] on link "10" at bounding box center [381, 214] width 13 height 12
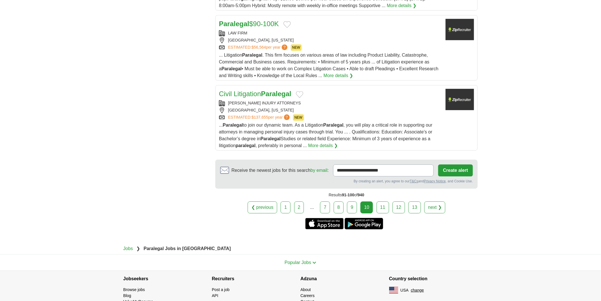
scroll to position [695, 0]
copy div "[PERSON_NAME] INJURY ATTORNEY"
copy div "[PERSON_NAME] INJURY ATTORNEYS"
click at [305, 100] on div "[PERSON_NAME] INJURY ATTORNEYS" at bounding box center [330, 103] width 222 height 6
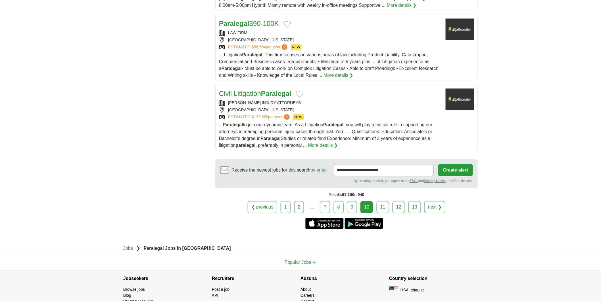
click at [384, 201] on link "11" at bounding box center [383, 207] width 13 height 12
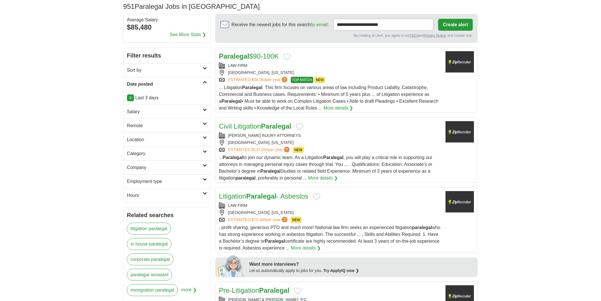
scroll to position [63, 0]
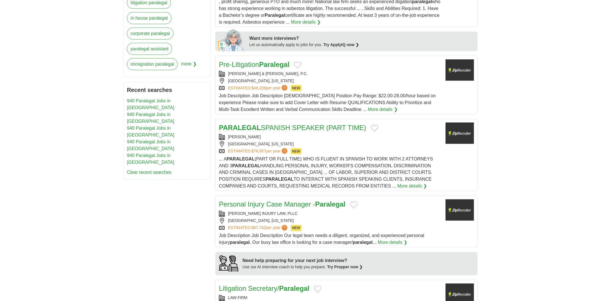
scroll to position [284, 0]
copy div "FUICELLI & LEE, P.C."
click at [0, 92] on body "**********" at bounding box center [300, 213] width 601 height 995
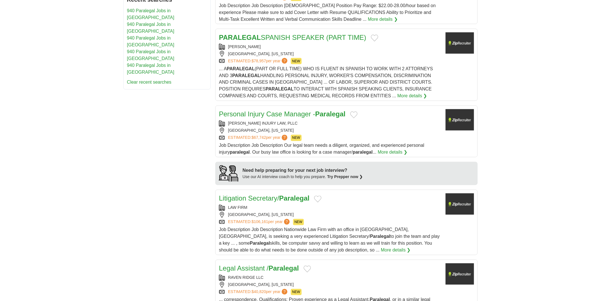
scroll to position [410, 0]
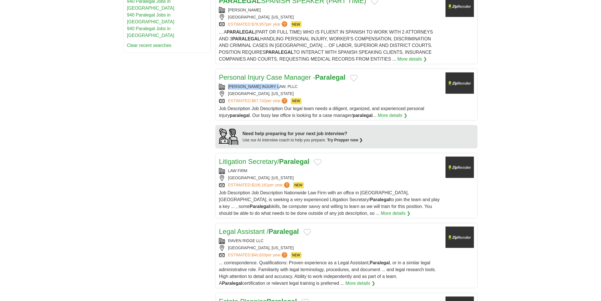
copy div "[PERSON_NAME] INJURY LAW, PLLC"
drag, startPoint x: 0, startPoint y: 107, endPoint x: 207, endPoint y: 137, distance: 208.7
click at [0, 108] on body "**********" at bounding box center [300, 87] width 601 height 995
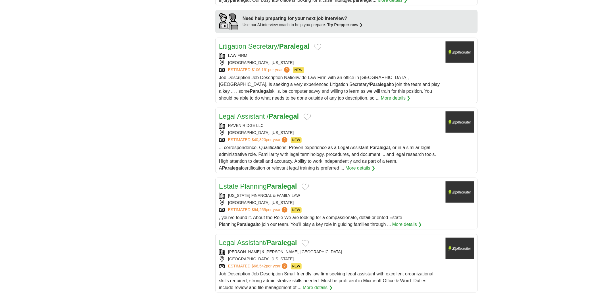
scroll to position [537, 0]
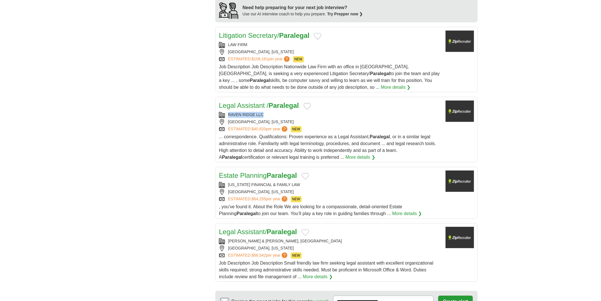
copy div "RAVEN RIDGE LLC"
click at [349, 123] on div "BEDFORD, NEW HAMPSHIRE" at bounding box center [330, 122] width 222 height 6
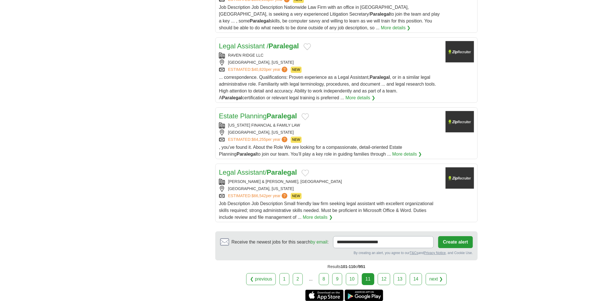
scroll to position [600, 0]
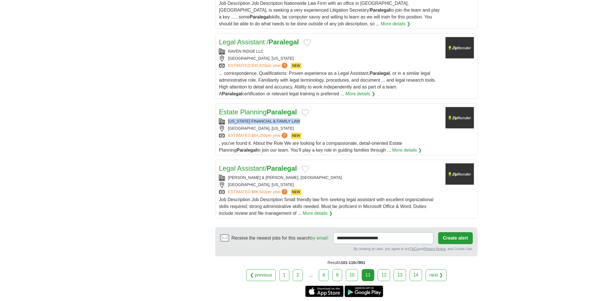
copy div "NEW MEXICO FINANCIAL & FAMILY LAW"
click at [318, 122] on div "NEW MEXICO FINANCIAL & FAMILY LAW" at bounding box center [330, 121] width 222 height 6
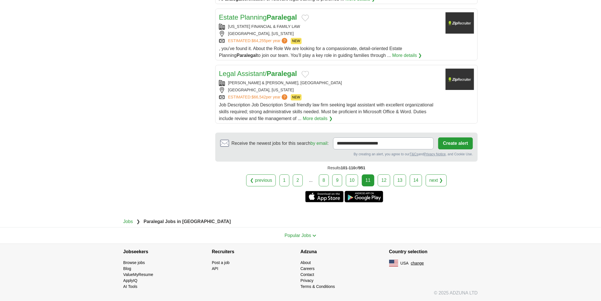
scroll to position [696, 0]
copy div "JOHNSON & DAVIS, PA"
click at [386, 184] on link "12" at bounding box center [384, 180] width 13 height 12
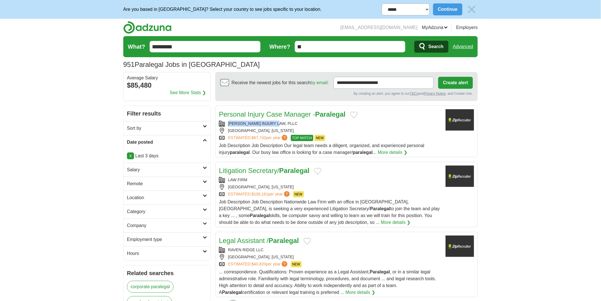
copy div "[PERSON_NAME] INJURY LAW, PLLC"
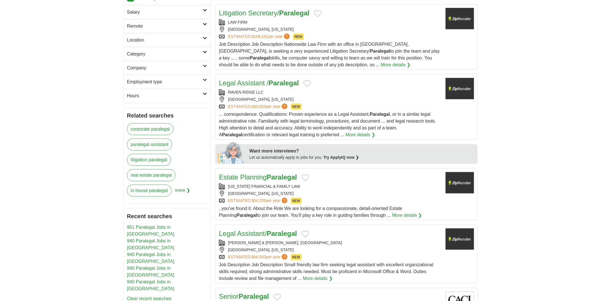
scroll to position [158, 0]
copy div "RAVEN RIDGE LLC"
click at [380, 93] on div "RAVEN RIDGE LLC" at bounding box center [330, 92] width 222 height 6
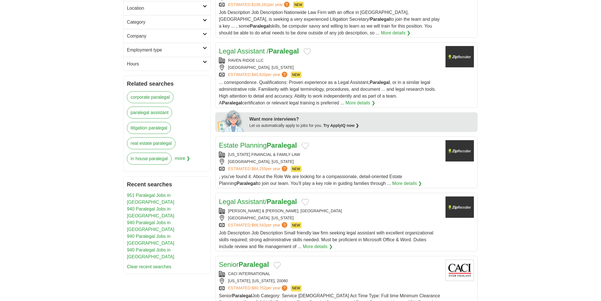
scroll to position [221, 0]
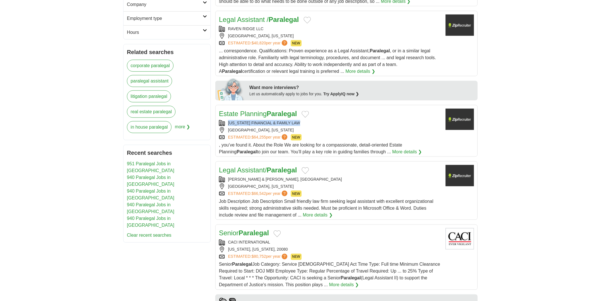
copy div "[US_STATE] FINANCIAL & FAMILY LAW"
drag, startPoint x: 228, startPoint y: 120, endPoint x: 308, endPoint y: 120, distance: 79.9
click at [308, 120] on div "[US_STATE] FINANCIAL & FAMILY LAW" at bounding box center [330, 123] width 222 height 6
drag, startPoint x: 18, startPoint y: 132, endPoint x: 72, endPoint y: 152, distance: 58.2
click at [16, 133] on body "**********" at bounding box center [300, 276] width 601 height 995
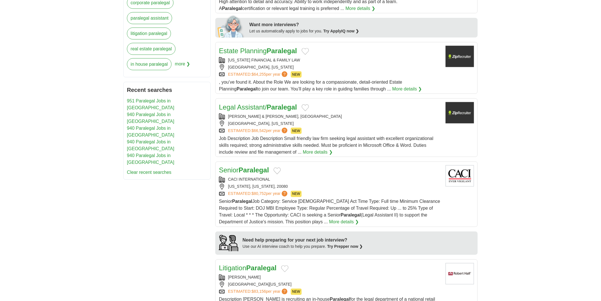
scroll to position [284, 0]
copy div "[PERSON_NAME] & [PERSON_NAME], [GEOGRAPHIC_DATA]"
click at [0, 124] on body "**********" at bounding box center [300, 213] width 601 height 995
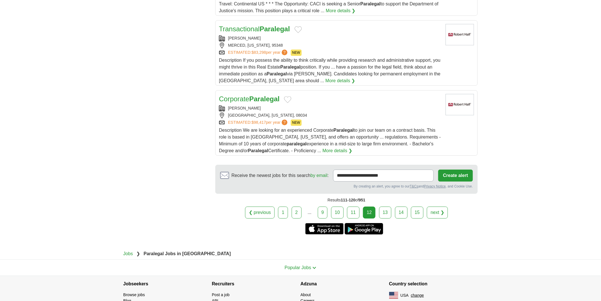
scroll to position [663, 0]
click at [386, 213] on link "13" at bounding box center [385, 212] width 13 height 12
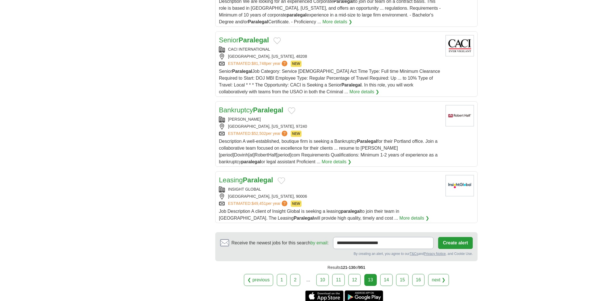
scroll to position [631, 0]
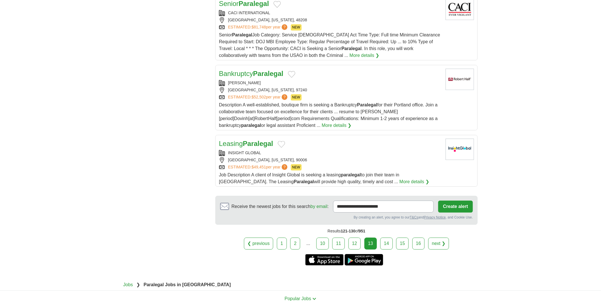
click at [388, 244] on link "14" at bounding box center [387, 243] width 13 height 12
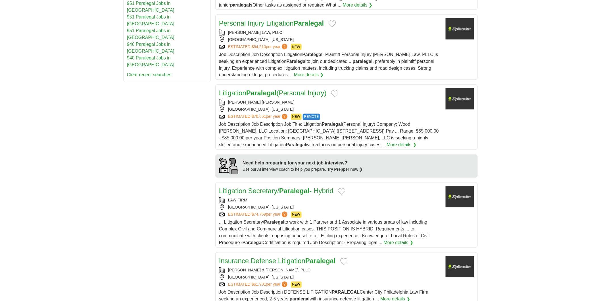
scroll to position [381, 0]
copy div "[PERSON_NAME] [PERSON_NAME]"
drag, startPoint x: 226, startPoint y: 95, endPoint x: 275, endPoint y: 99, distance: 48.2
click at [275, 99] on div "[PERSON_NAME] [PERSON_NAME]" at bounding box center [330, 102] width 222 height 6
click at [52, 133] on body "**********" at bounding box center [300, 120] width 601 height 1002
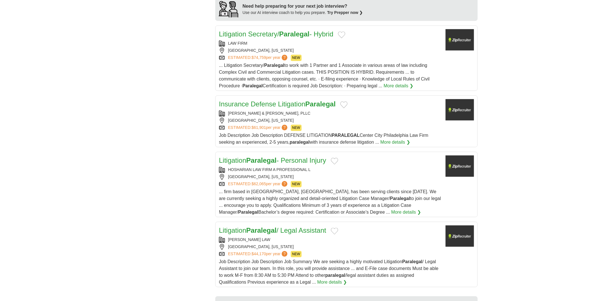
scroll to position [539, 0]
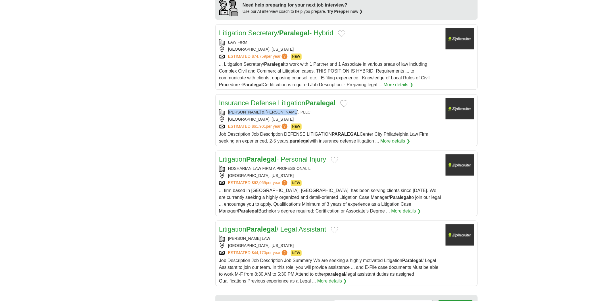
copy div "[PERSON_NAME] & [PERSON_NAME], PLLC"
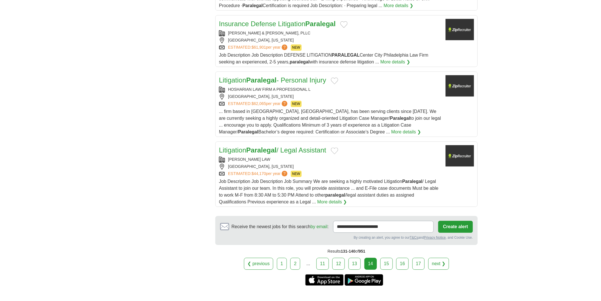
scroll to position [634, 0]
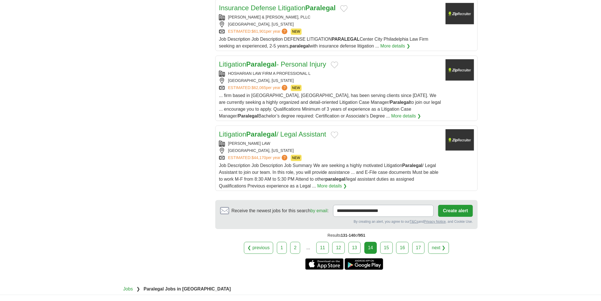
drag, startPoint x: 227, startPoint y: 133, endPoint x: 253, endPoint y: 136, distance: 26.3
click at [253, 136] on div "Litigation Paralegal / Legal Assistant [PERSON_NAME] LAW [GEOGRAPHIC_DATA], [US…" at bounding box center [330, 159] width 222 height 60
click at [317, 155] on div "ESTIMATED: $44,170 per year ? NEW" at bounding box center [330, 158] width 222 height 6
